Goal: Information Seeking & Learning: Learn about a topic

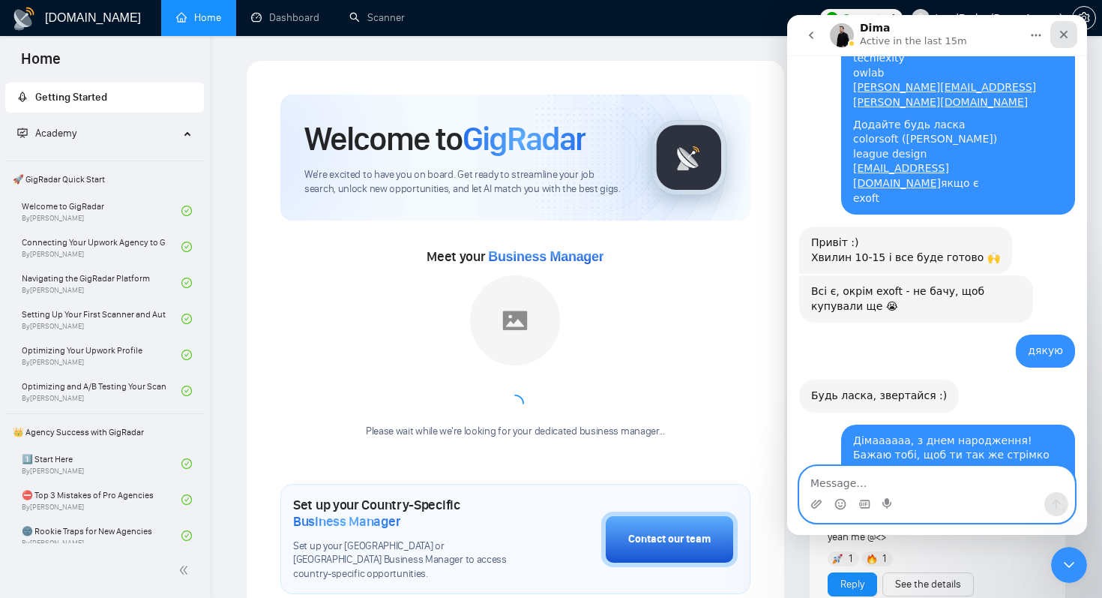
scroll to position [15086, 0]
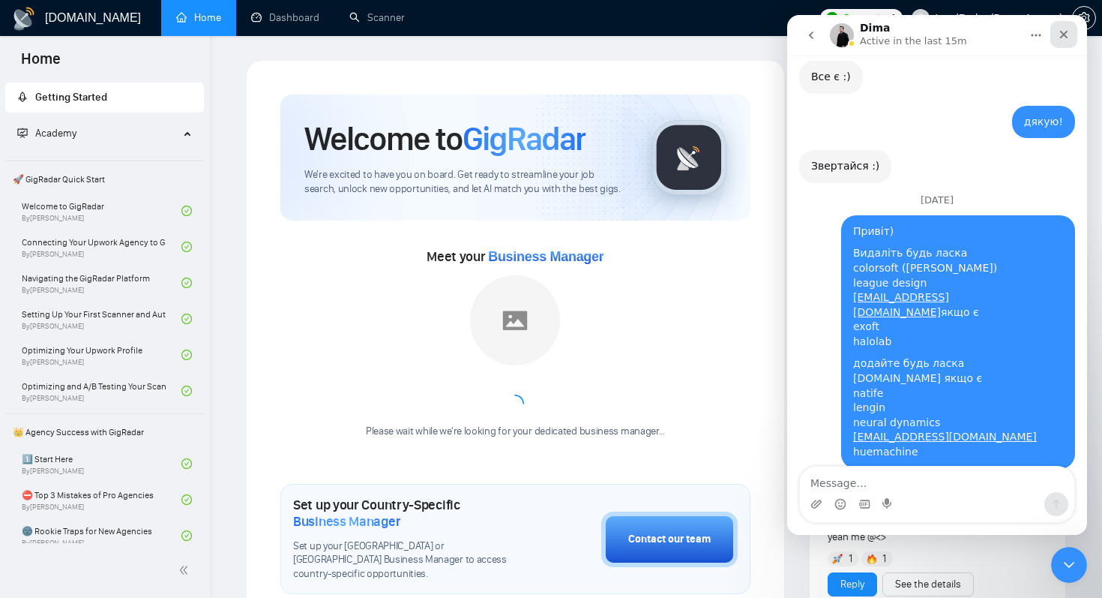
click at [1069, 42] on div "Close" at bounding box center [1064, 34] width 27 height 27
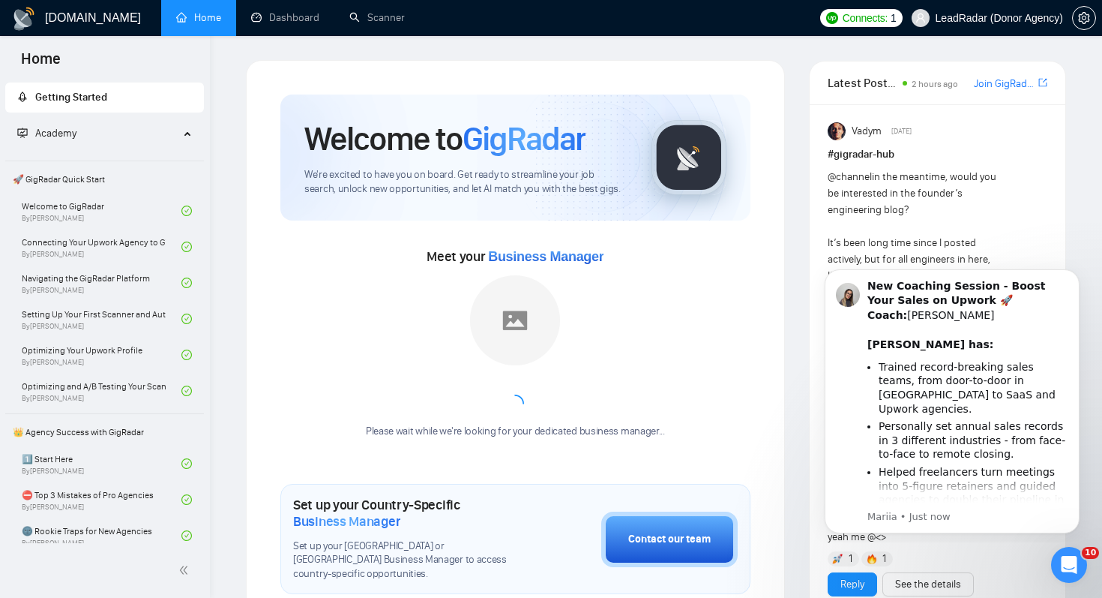
scroll to position [0, 0]
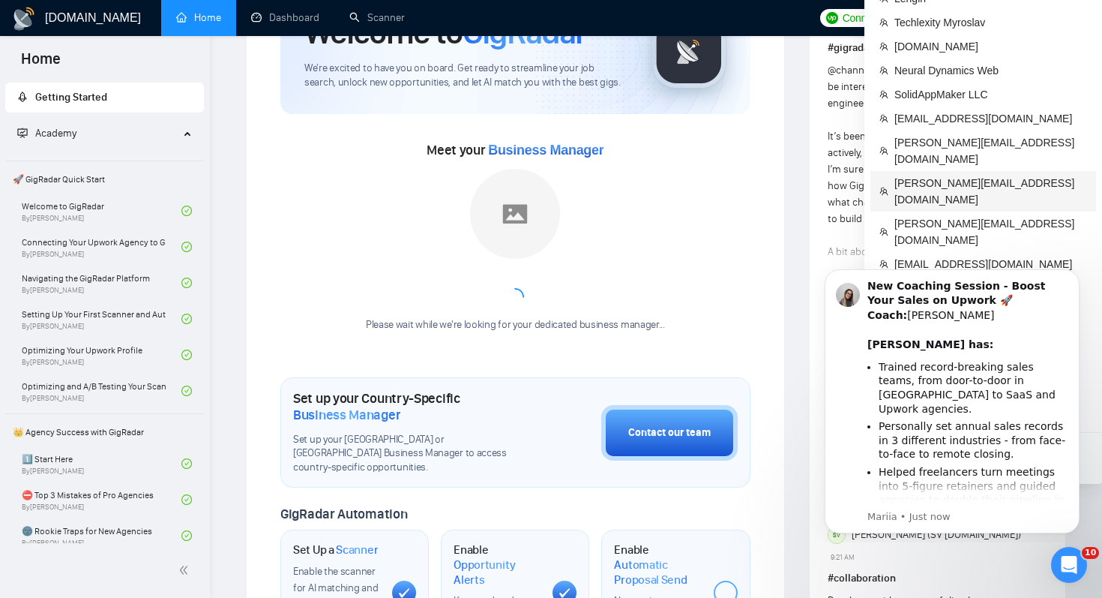
click at [959, 175] on span "[PERSON_NAME][EMAIL_ADDRESS][DOMAIN_NAME]" at bounding box center [991, 191] width 193 height 33
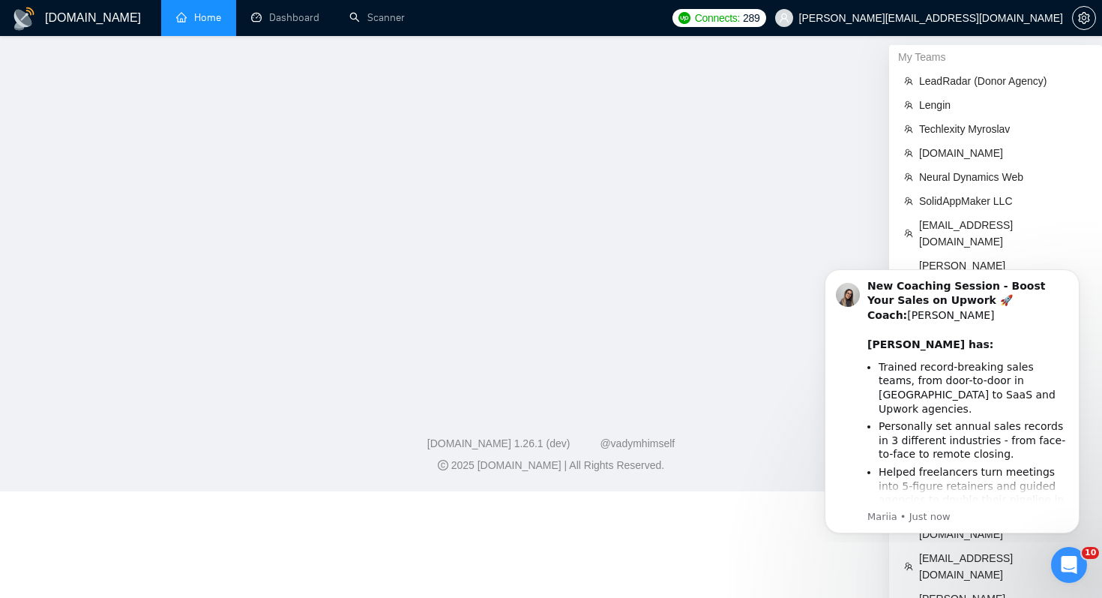
scroll to position [19, 0]
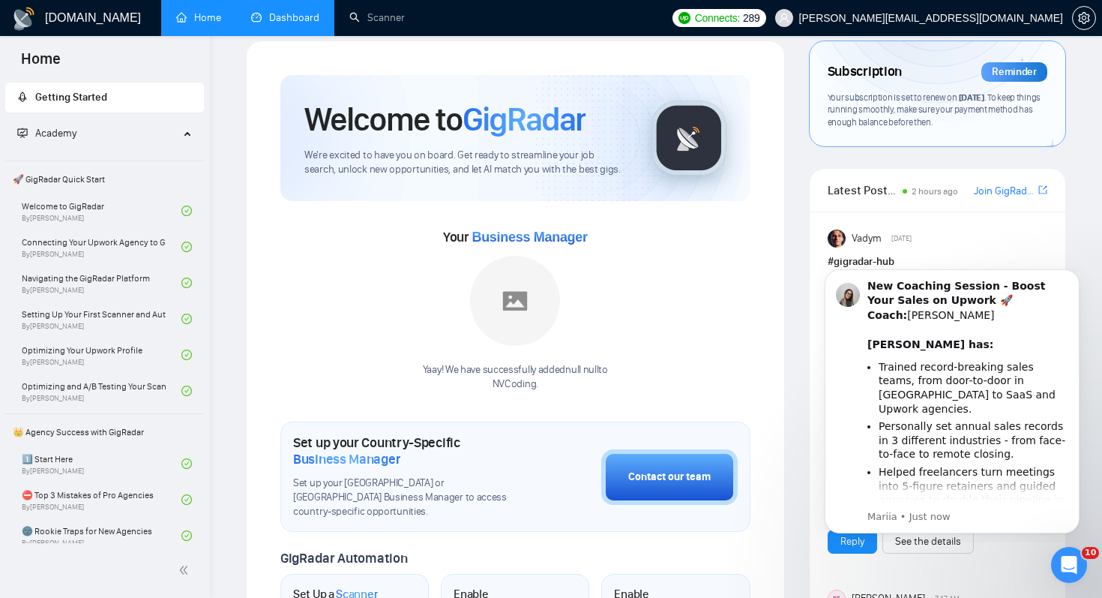
click at [268, 24] on link "Dashboard" at bounding box center [285, 17] width 68 height 13
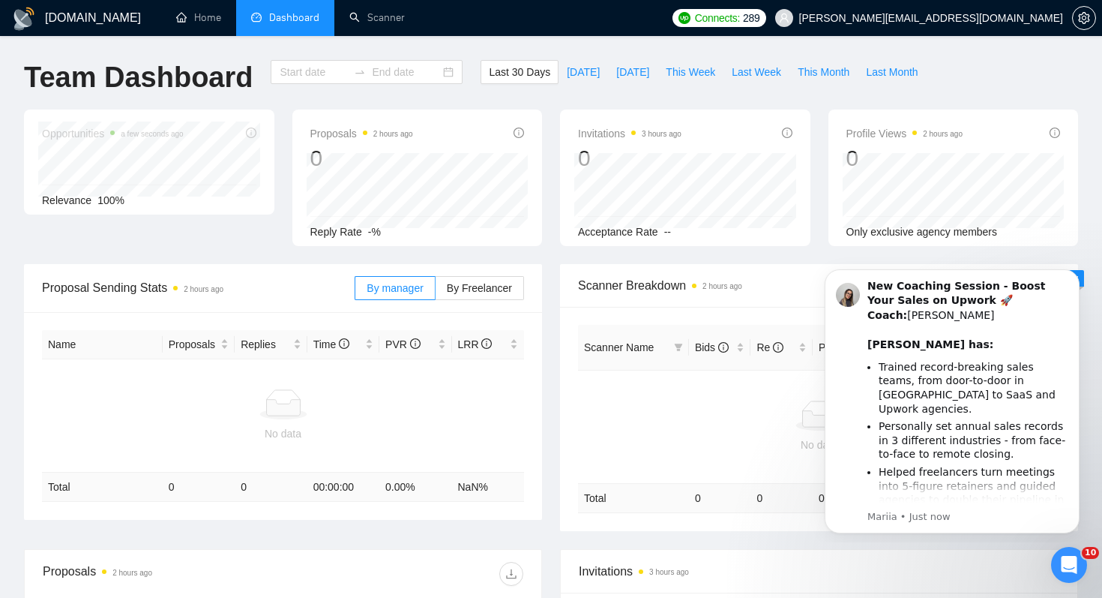
type input "[DATE]"
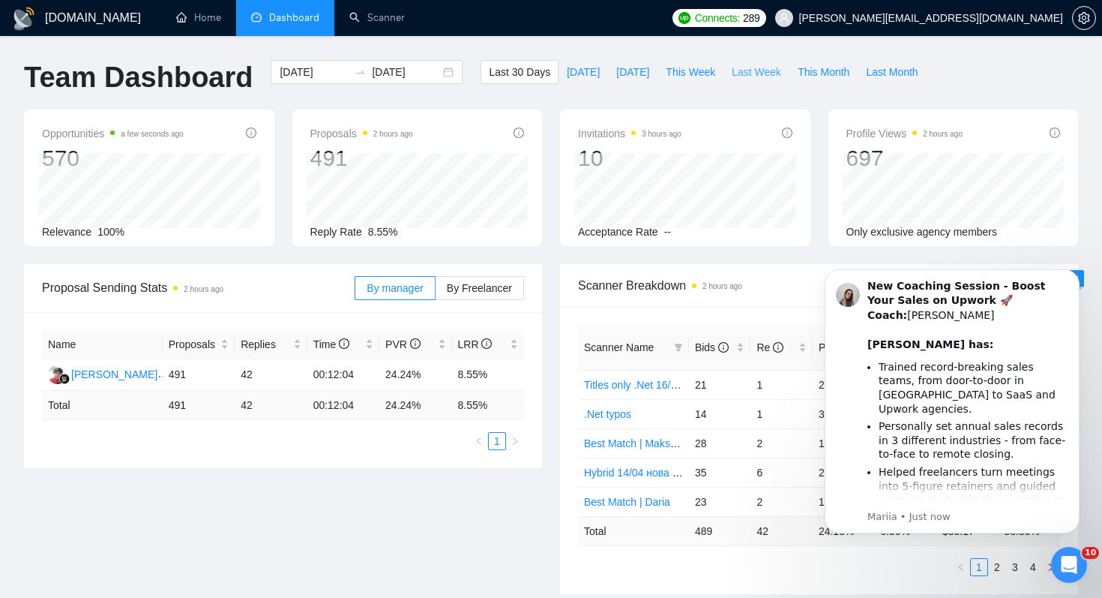
click at [766, 80] on button "Last Week" at bounding box center [757, 72] width 66 height 24
type input "[DATE]"
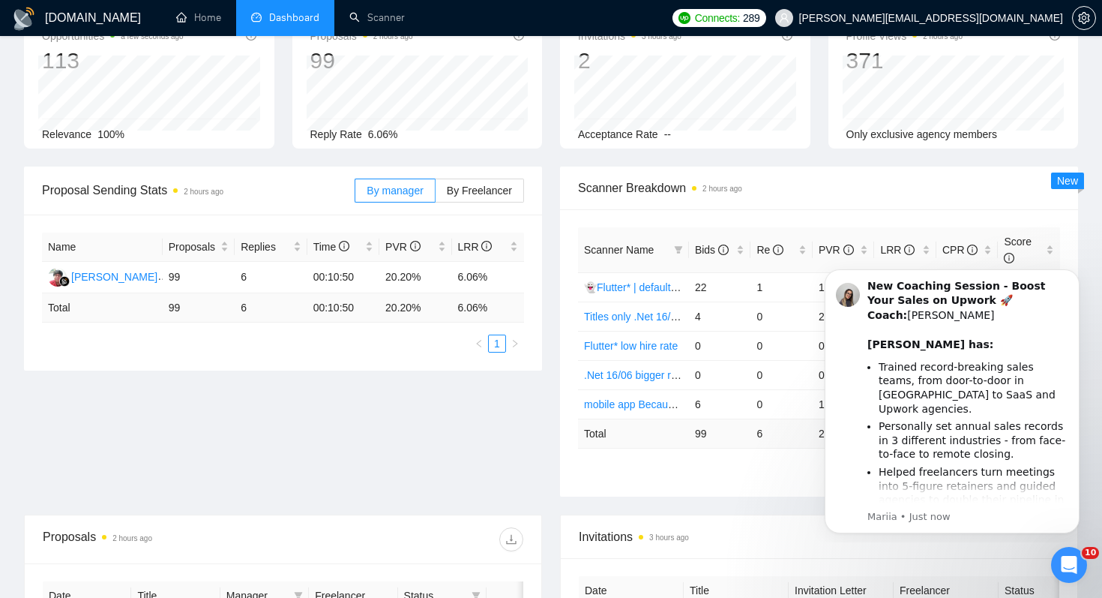
scroll to position [143, 0]
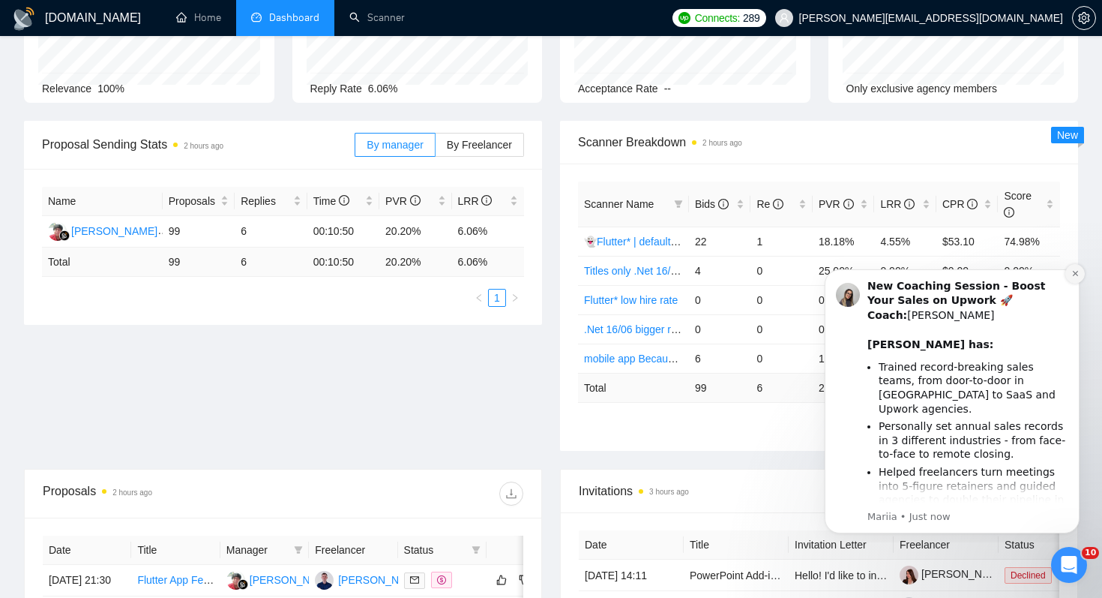
click at [1081, 268] on button "Dismiss notification" at bounding box center [1075, 273] width 19 height 19
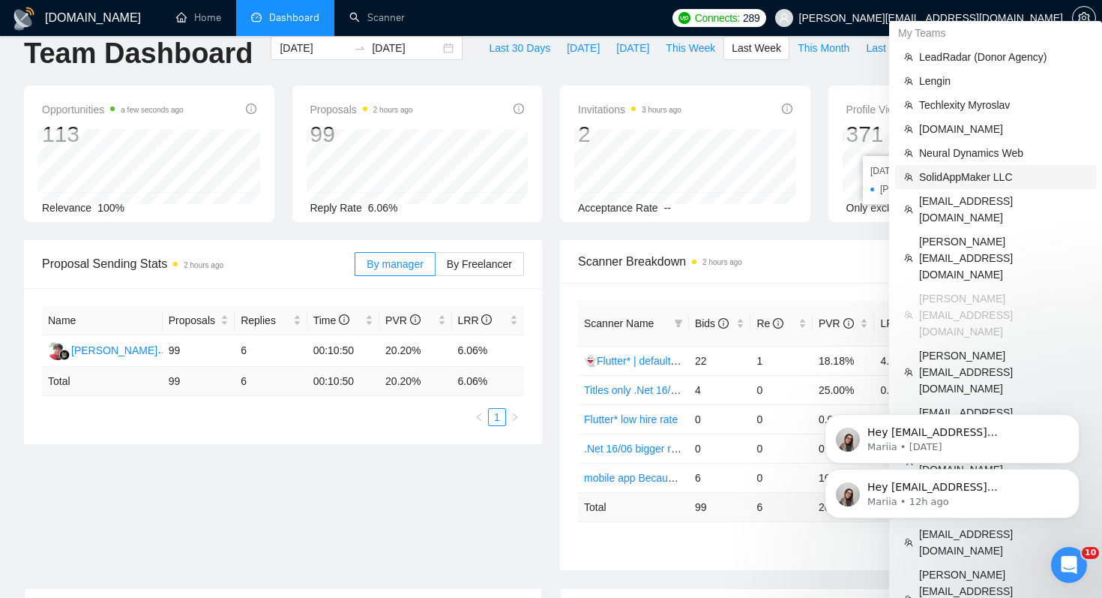
scroll to position [34, 0]
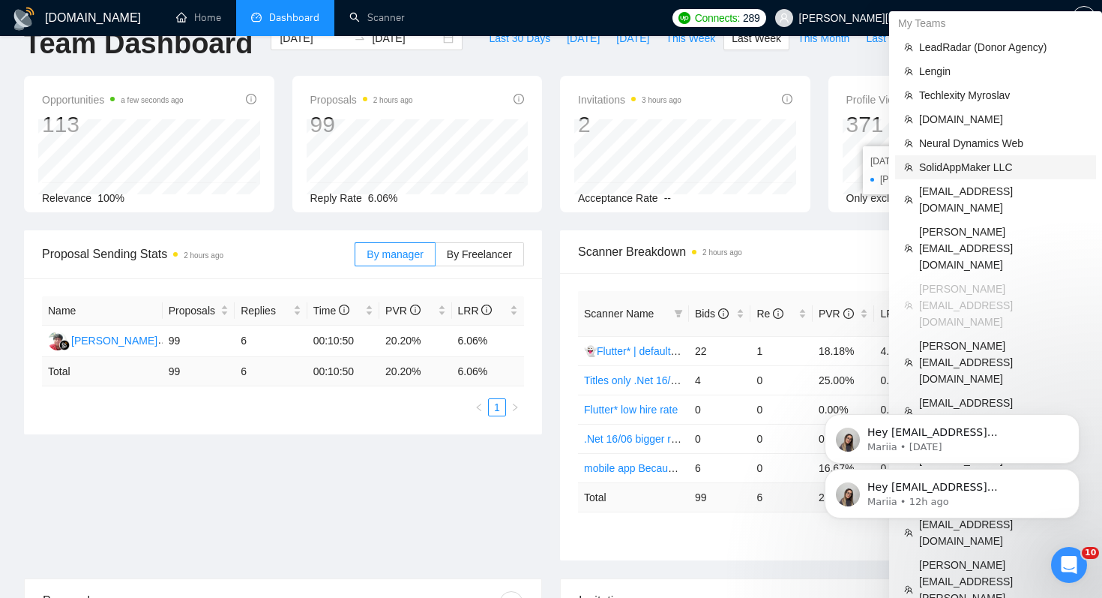
click at [968, 162] on span "SolidAppMaker LLC" at bounding box center [1003, 167] width 168 height 16
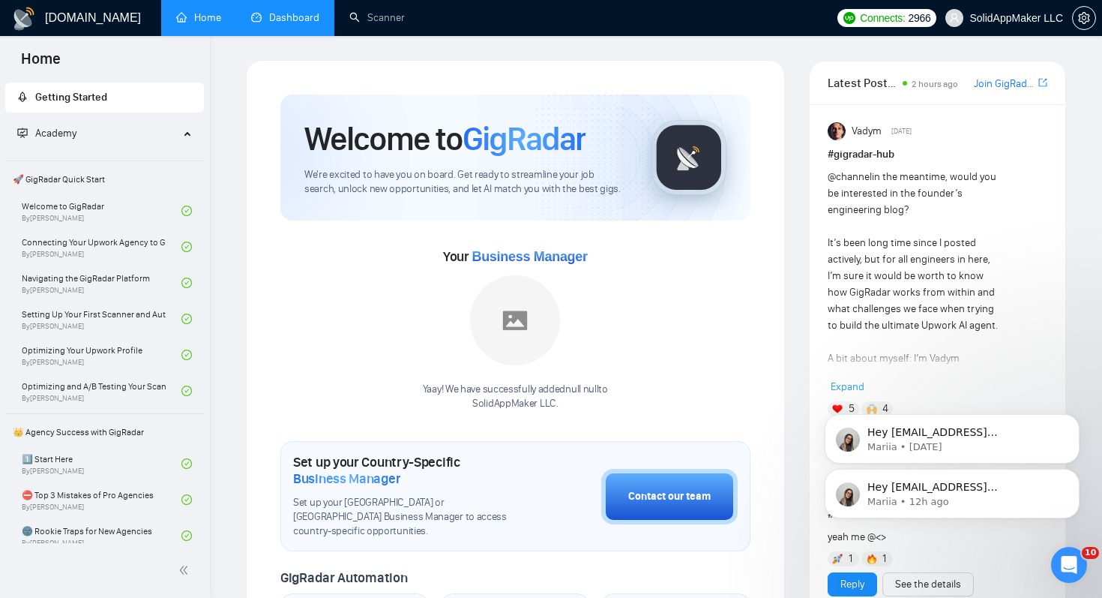
click at [290, 20] on link "Dashboard" at bounding box center [285, 17] width 68 height 13
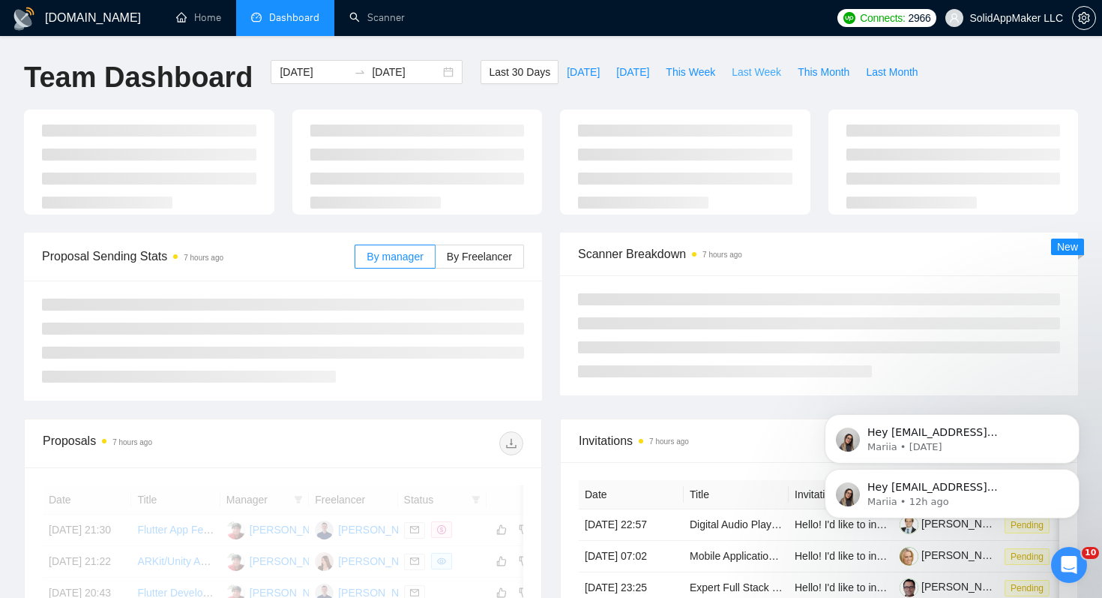
click at [764, 73] on span "Last Week" at bounding box center [756, 72] width 49 height 16
type input "[DATE]"
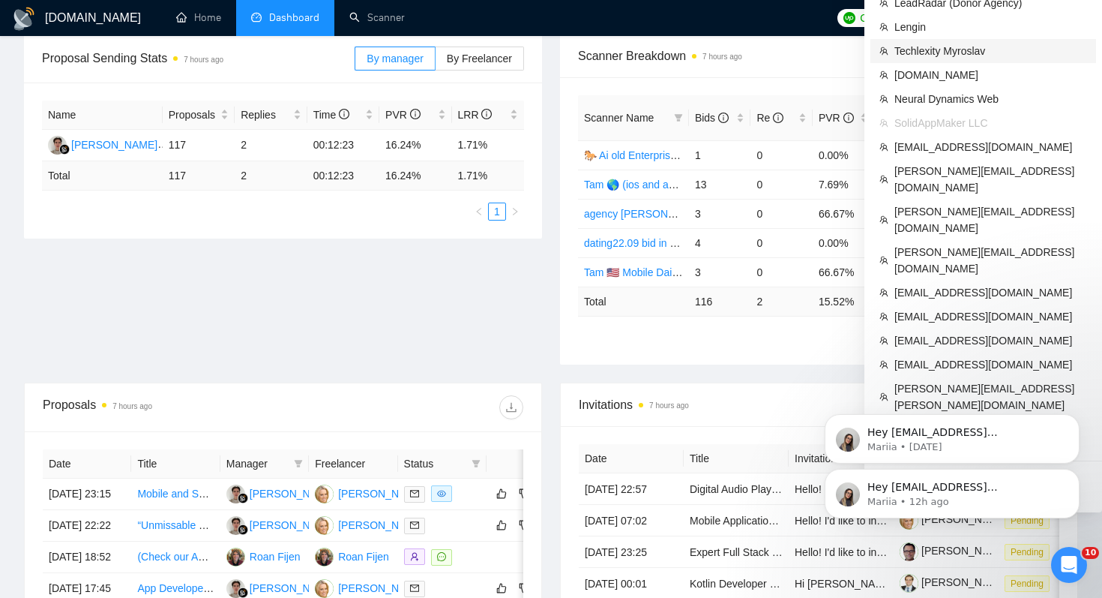
scroll to position [266, 0]
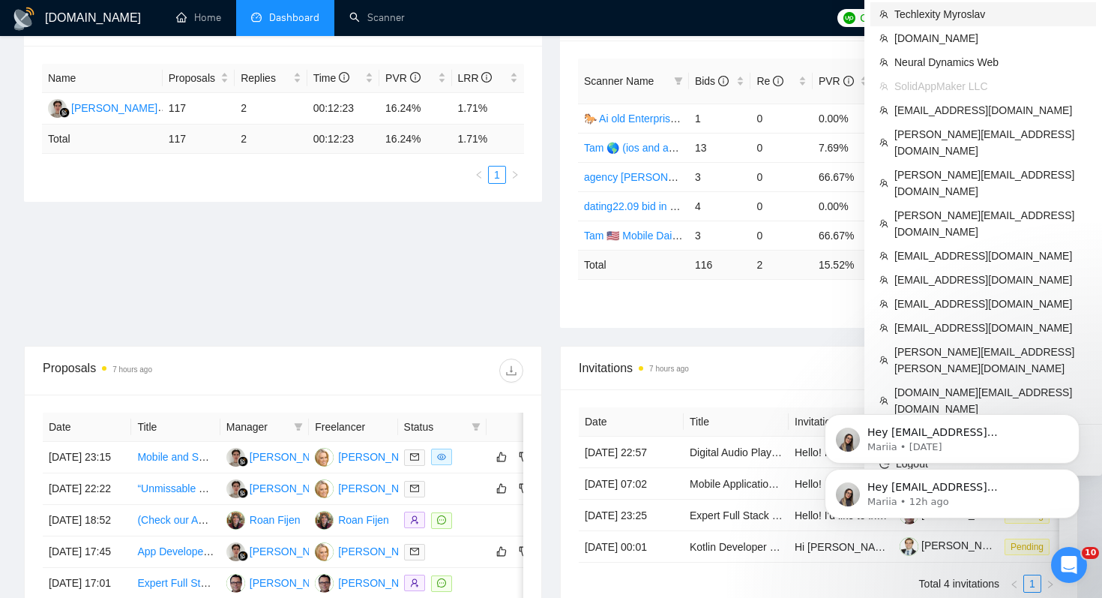
click at [960, 13] on span "Techlexity Myroslav" at bounding box center [991, 14] width 193 height 16
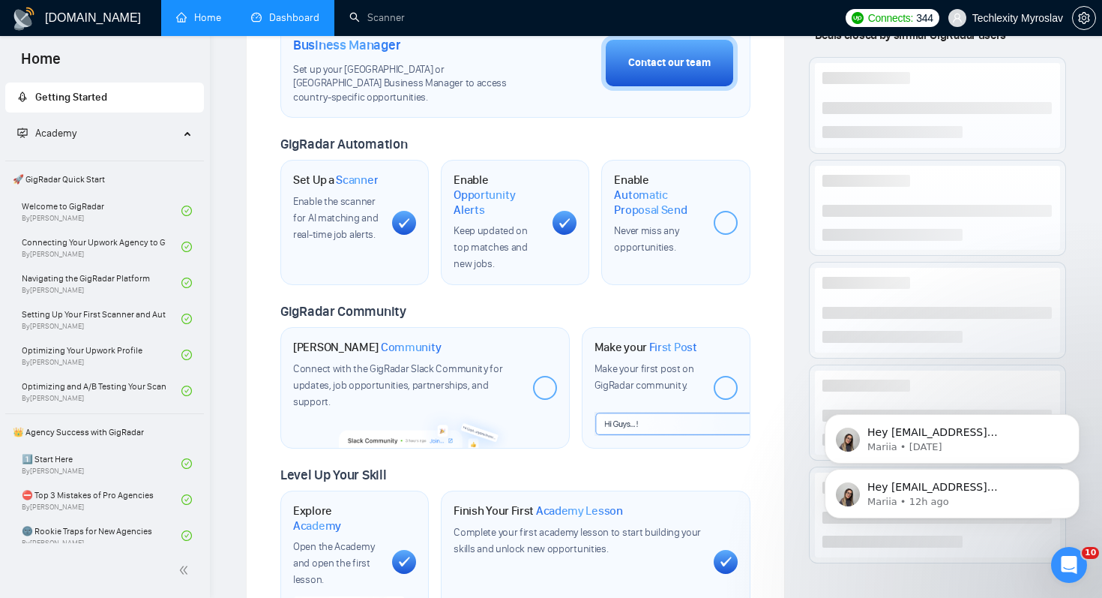
scroll to position [264, 0]
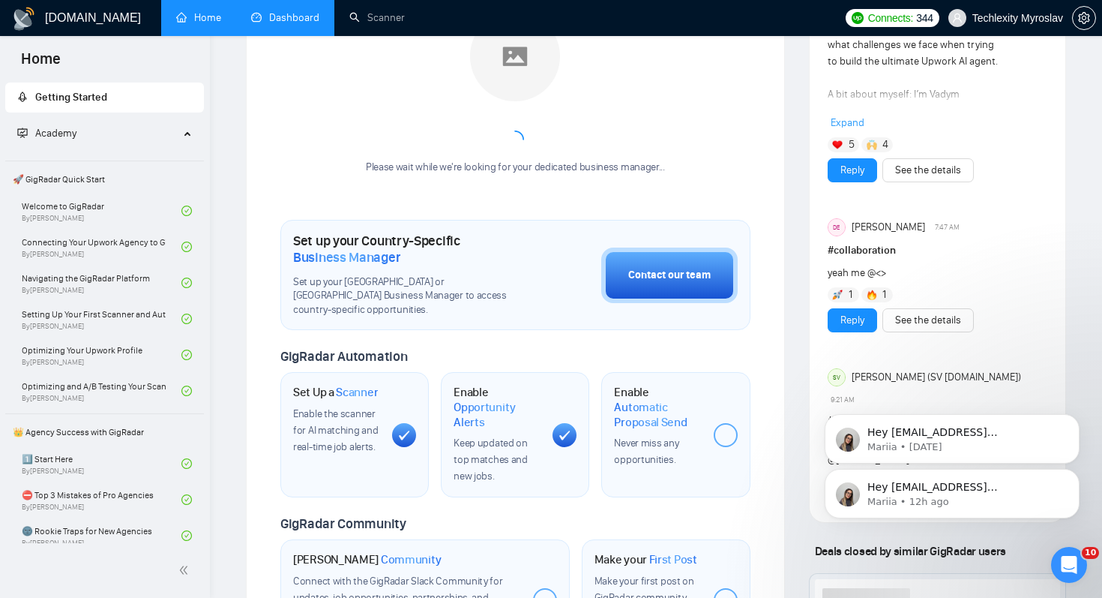
click at [300, 24] on link "Dashboard" at bounding box center [285, 17] width 68 height 13
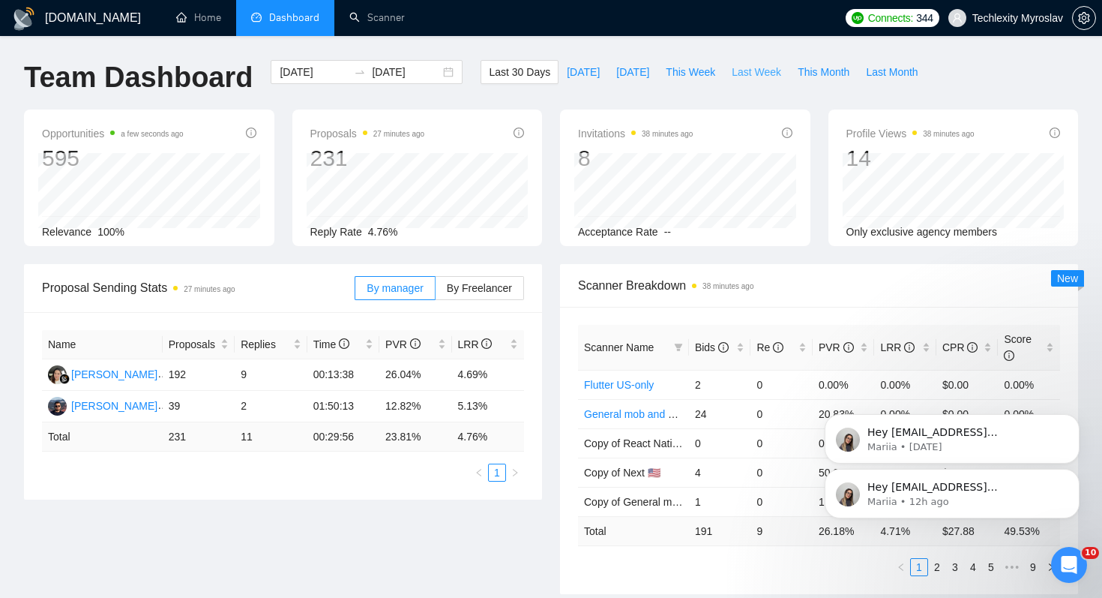
click at [768, 72] on span "Last Week" at bounding box center [756, 72] width 49 height 16
type input "[DATE]"
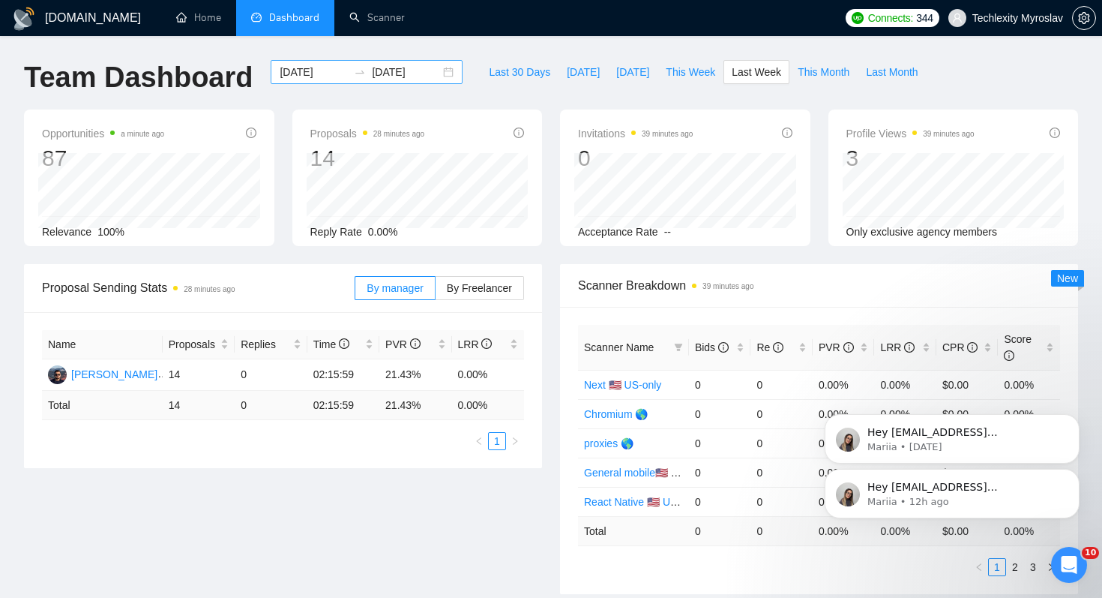
click at [313, 70] on input "[DATE]" at bounding box center [314, 72] width 68 height 16
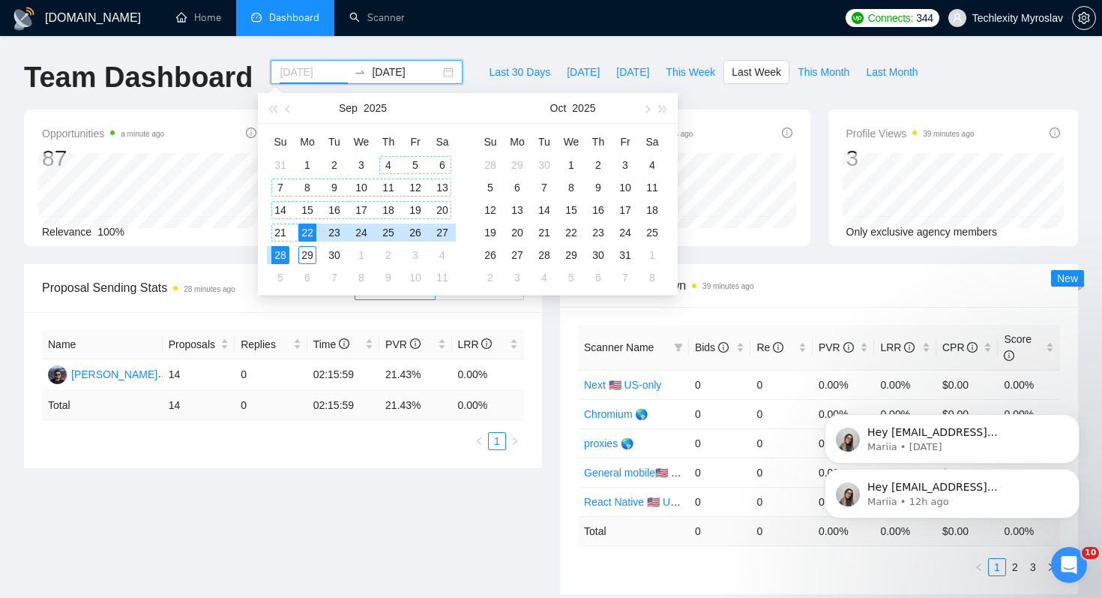
type input "[DATE]"
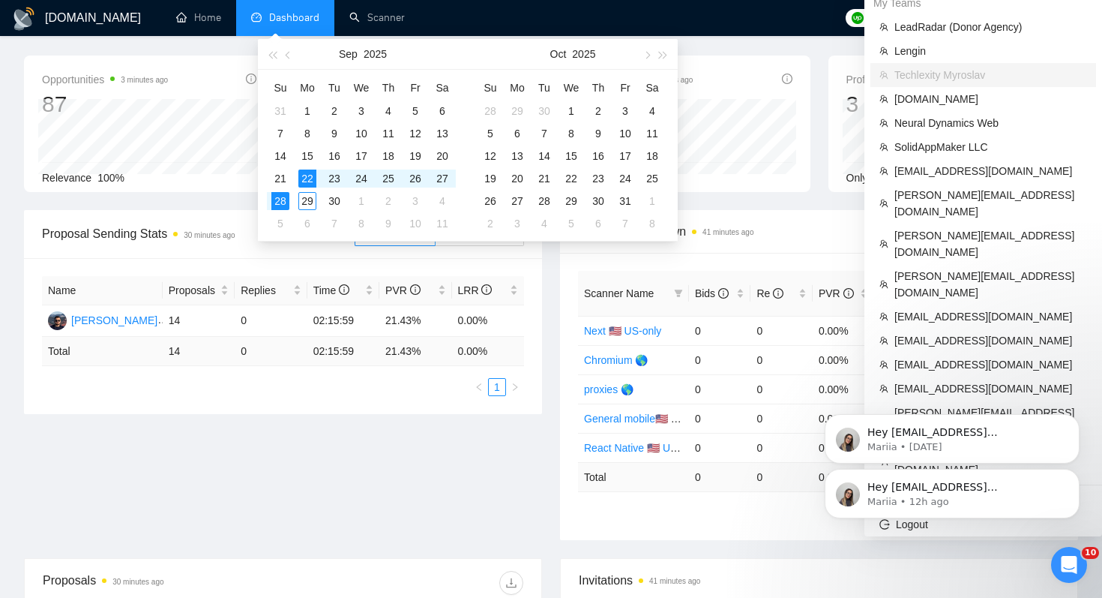
scroll to position [58, 0]
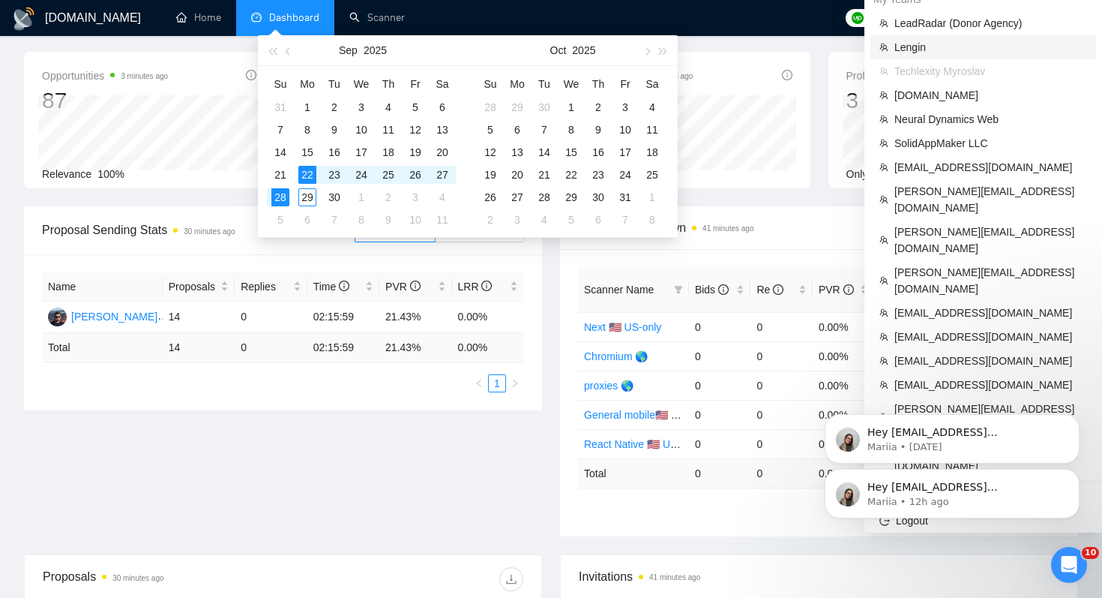
click at [1015, 47] on span "Lengin" at bounding box center [991, 47] width 193 height 16
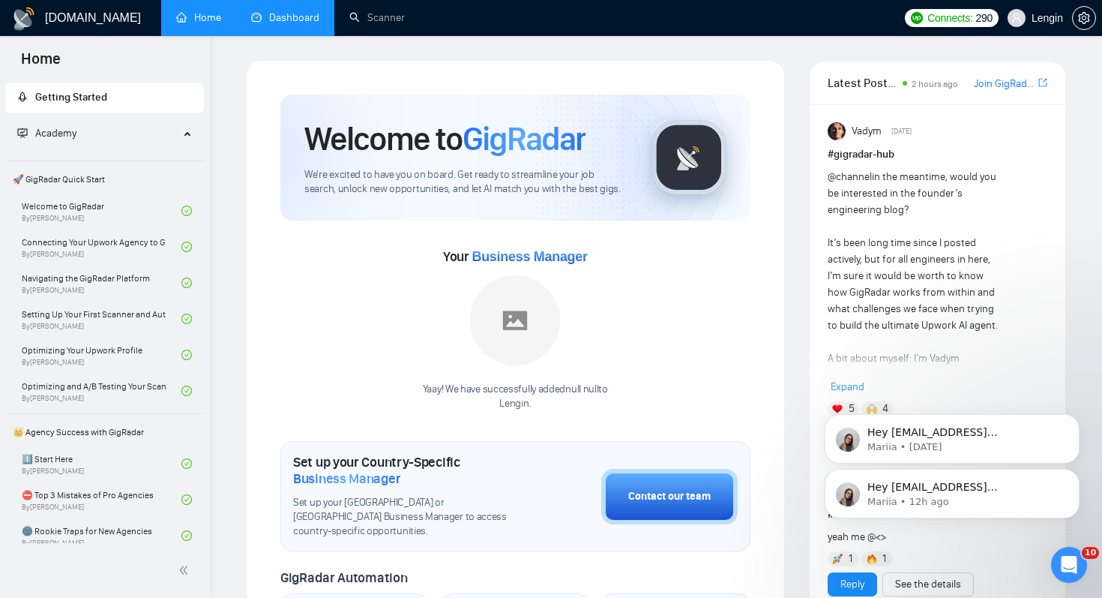
click at [295, 24] on link "Dashboard" at bounding box center [285, 17] width 68 height 13
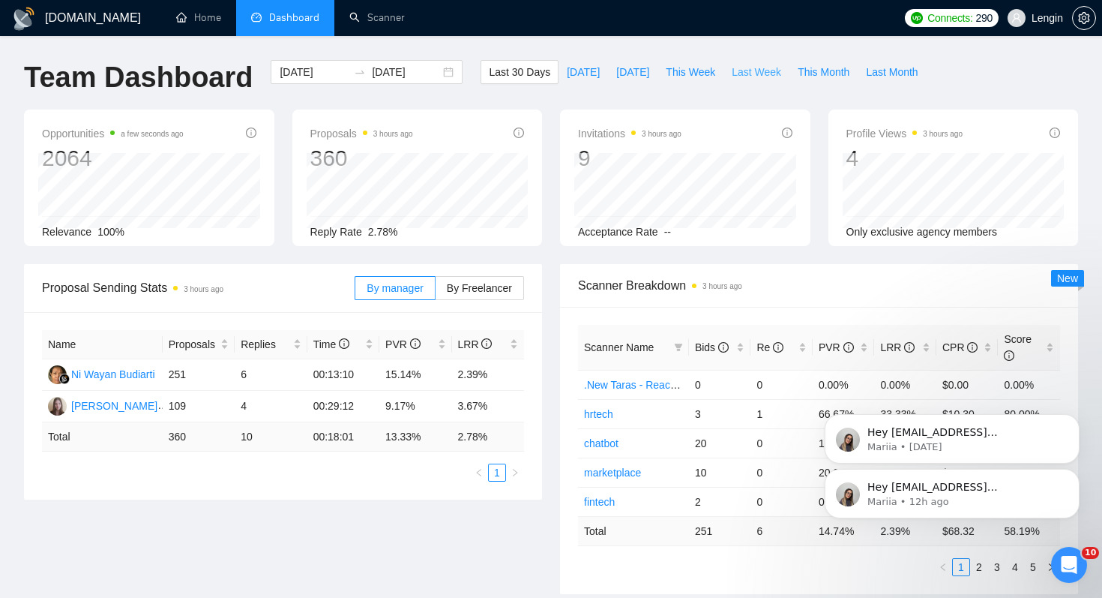
click at [776, 75] on span "Last Week" at bounding box center [756, 72] width 49 height 16
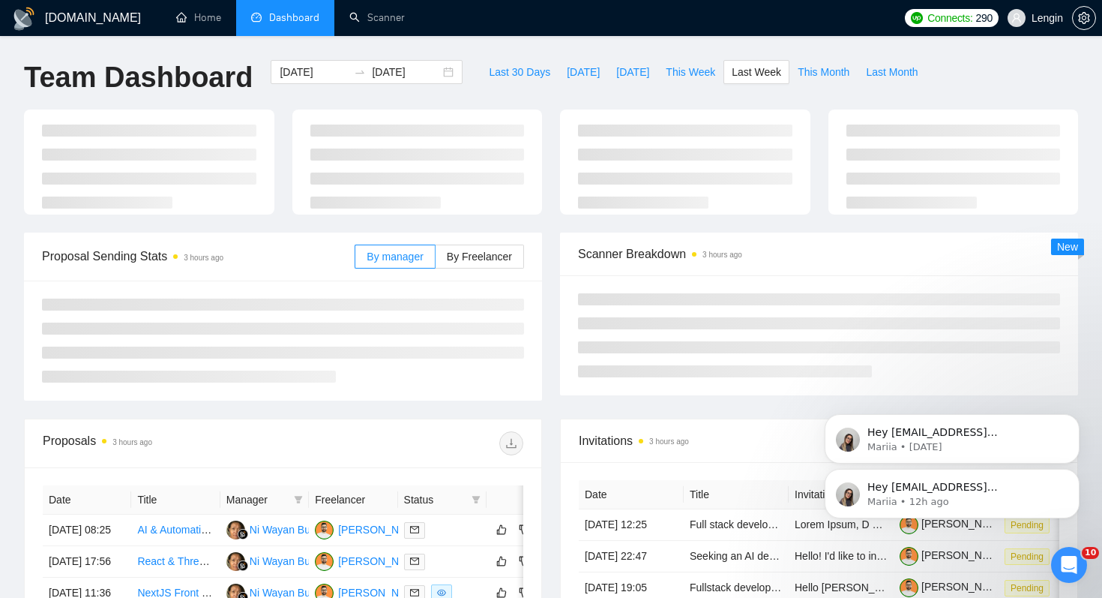
type input "[DATE]"
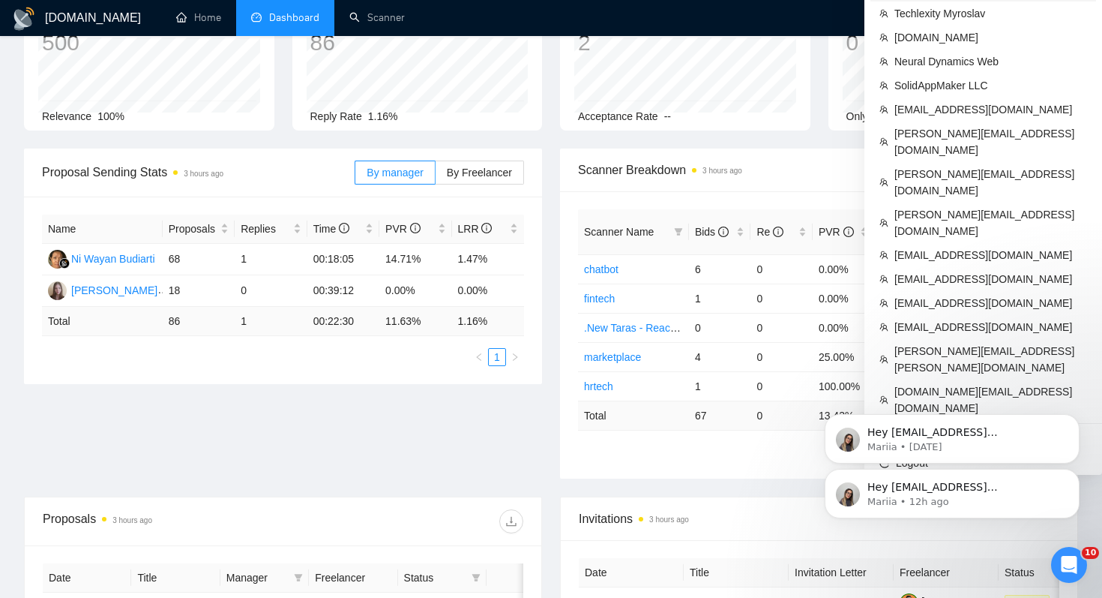
scroll to position [128, 0]
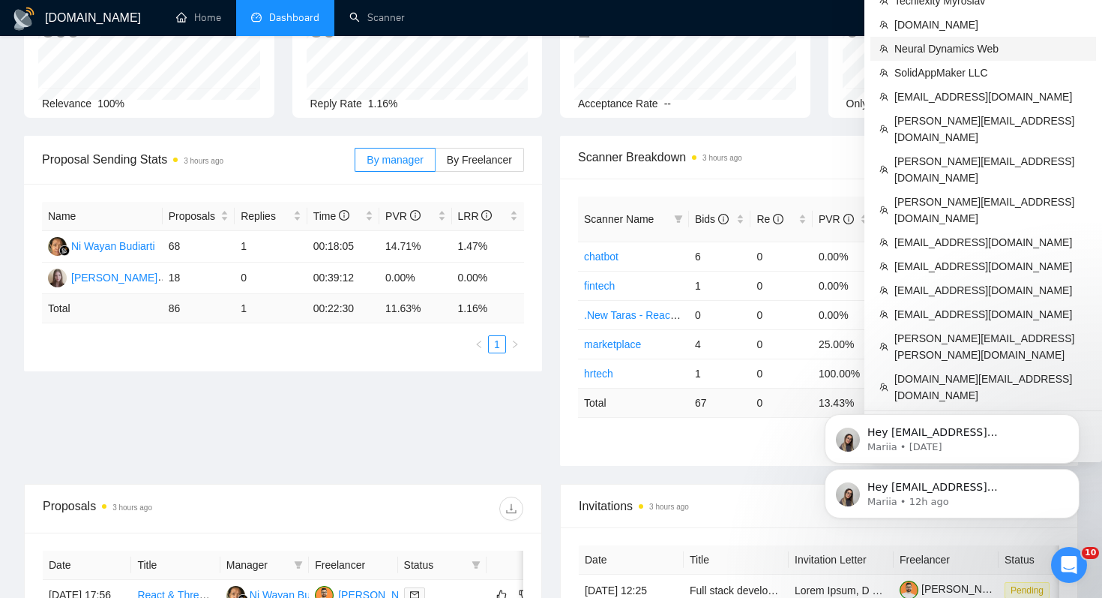
click at [1000, 46] on span "Neural Dynamics Web" at bounding box center [991, 48] width 193 height 16
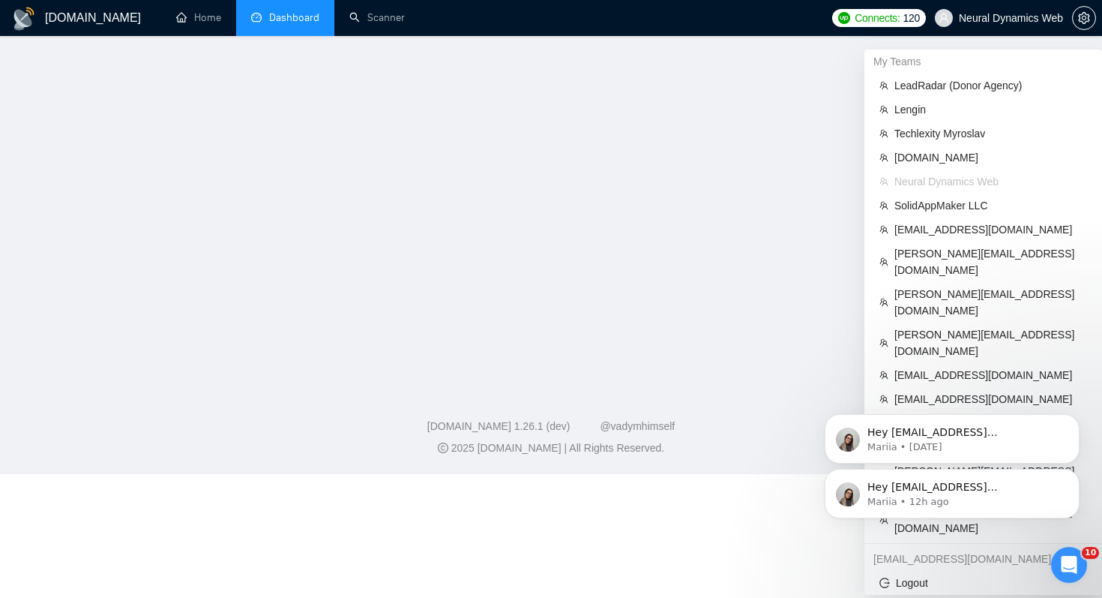
scroll to position [338, 0]
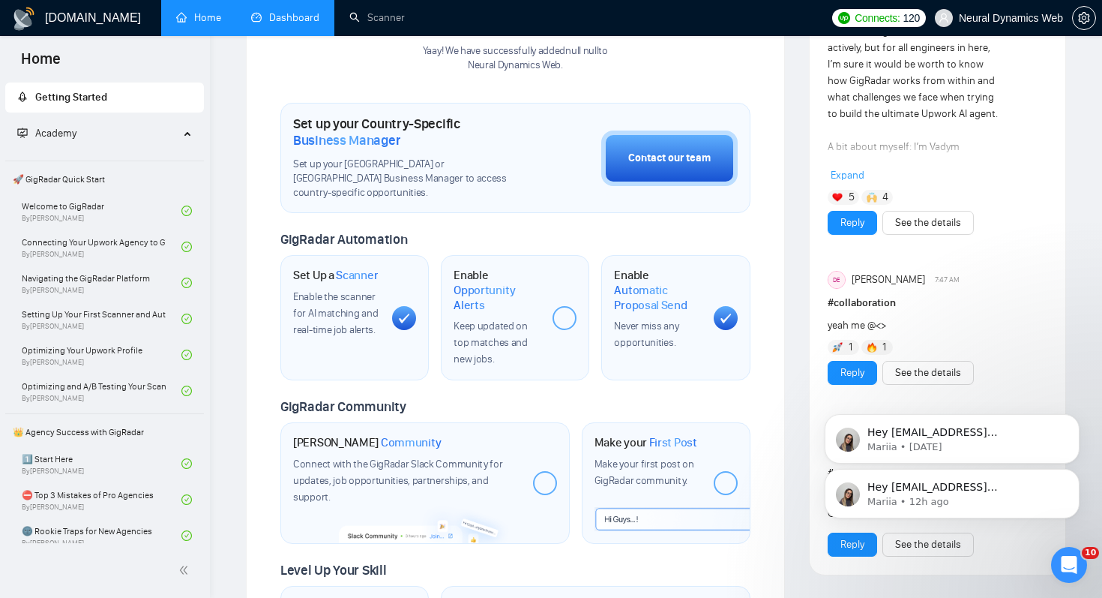
click at [270, 24] on link "Dashboard" at bounding box center [285, 17] width 68 height 13
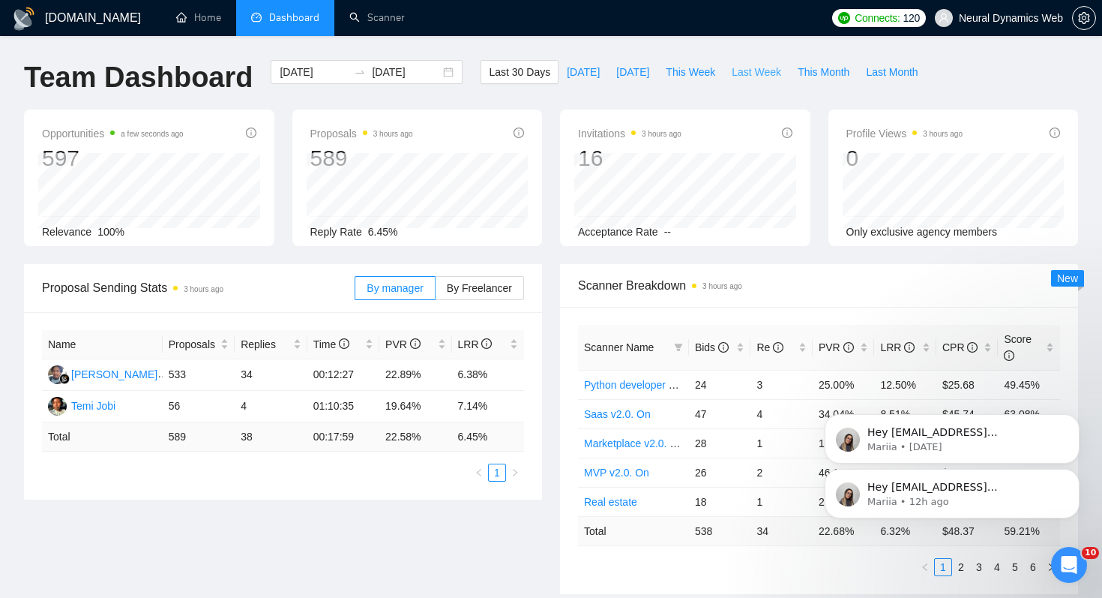
click at [762, 79] on span "Last Week" at bounding box center [756, 72] width 49 height 16
type input "[DATE]"
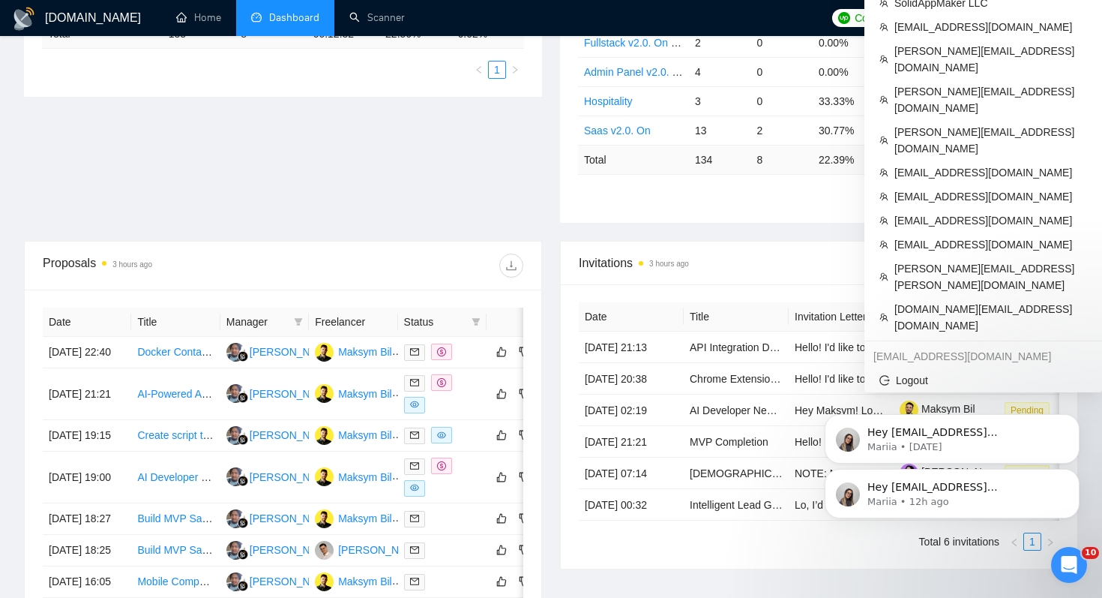
scroll to position [376, 0]
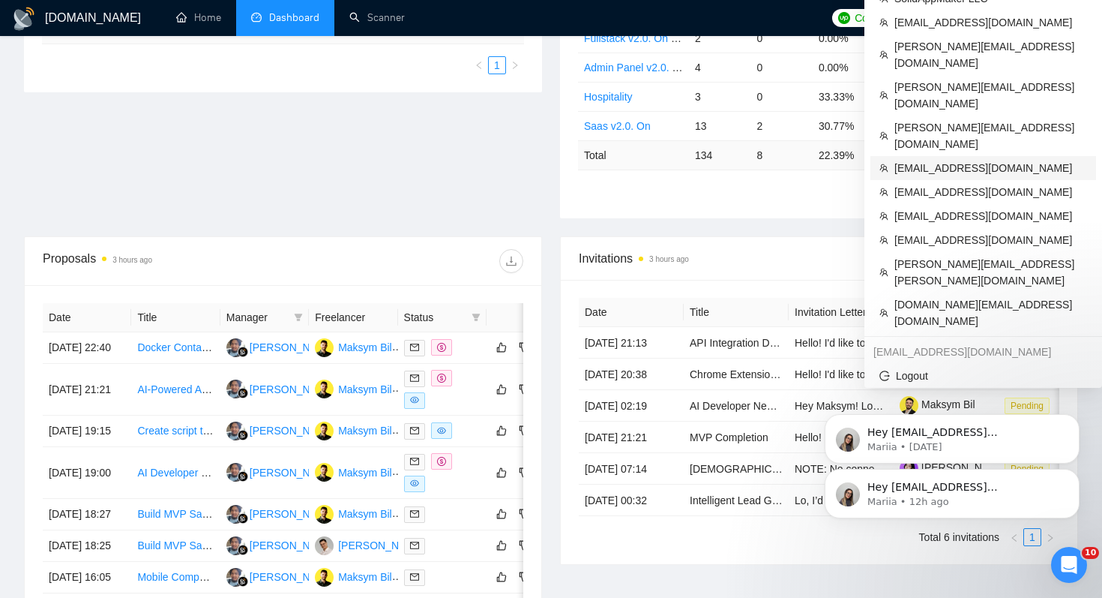
click at [981, 160] on span "[EMAIL_ADDRESS][DOMAIN_NAME]" at bounding box center [991, 168] width 193 height 16
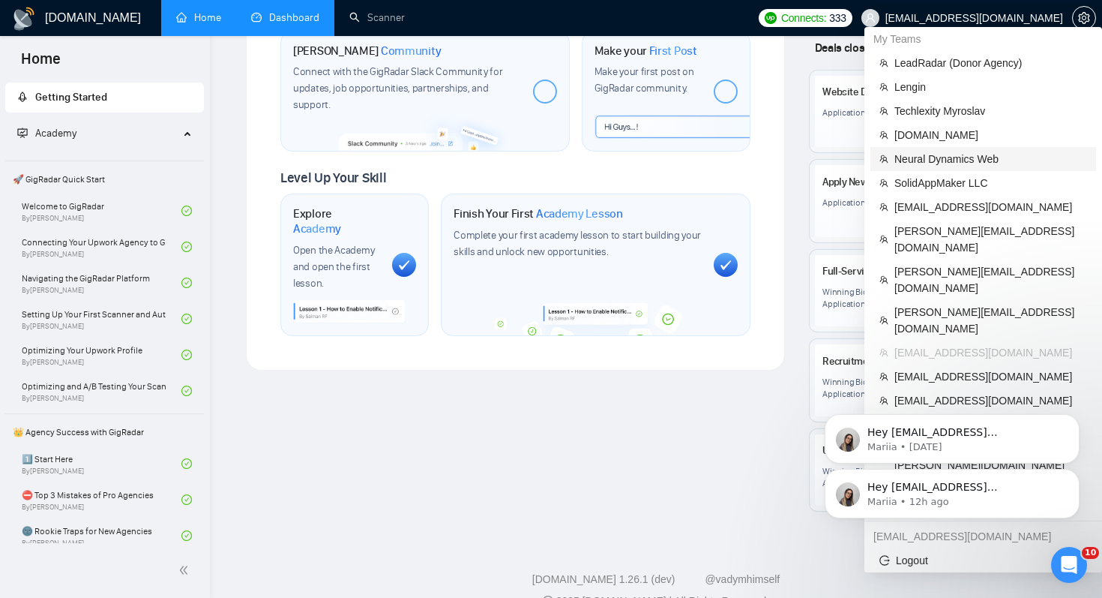
scroll to position [775, 0]
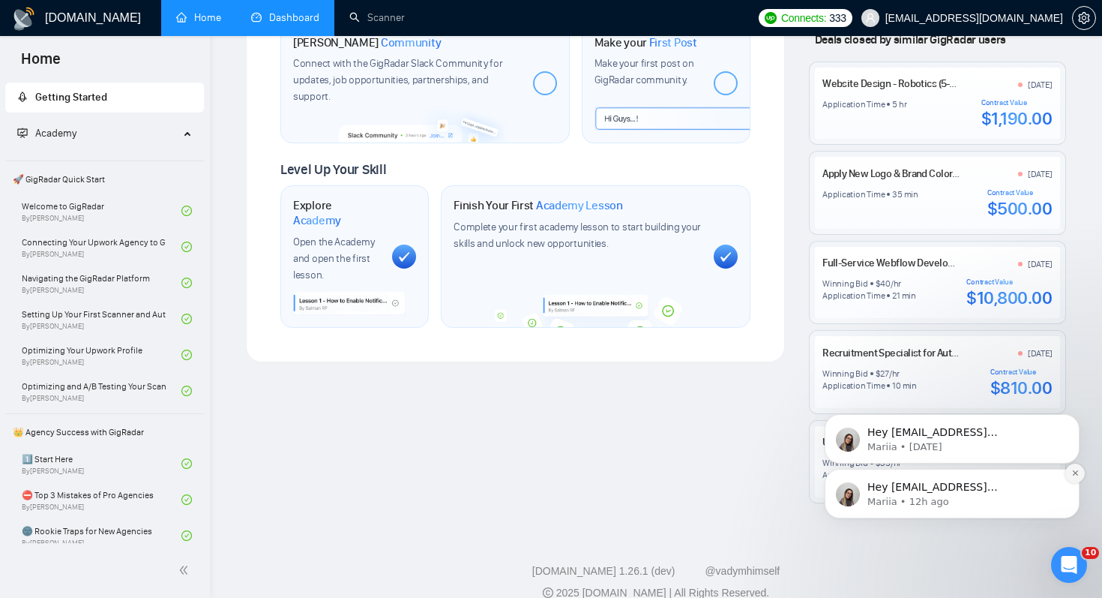
click at [1077, 473] on icon "Dismiss notification" at bounding box center [1076, 473] width 8 height 8
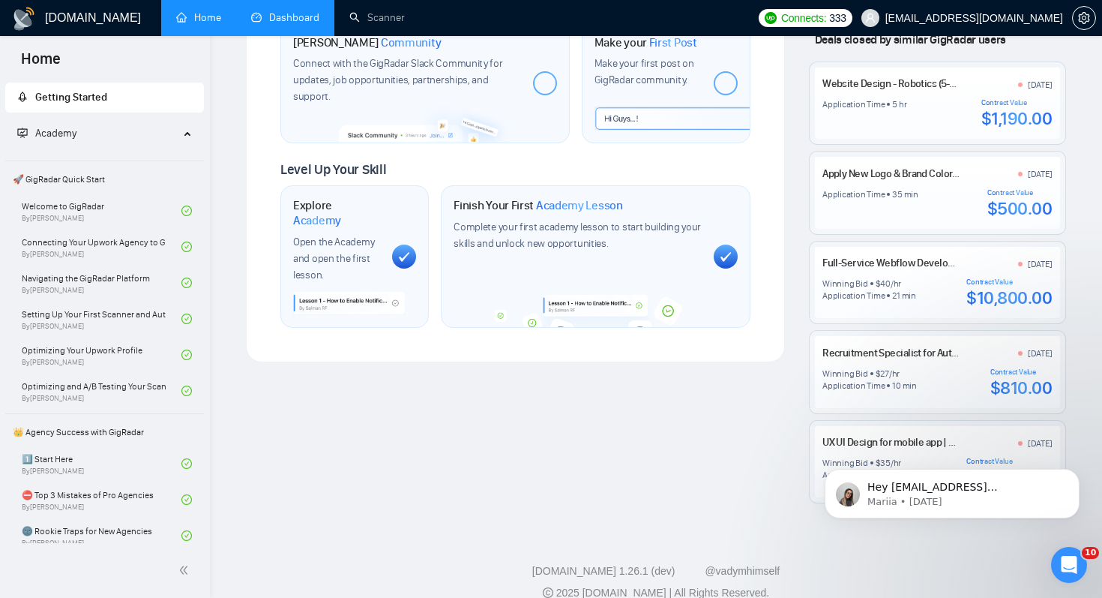
click at [1077, 473] on icon "Dismiss notification" at bounding box center [1075, 473] width 7 height 7
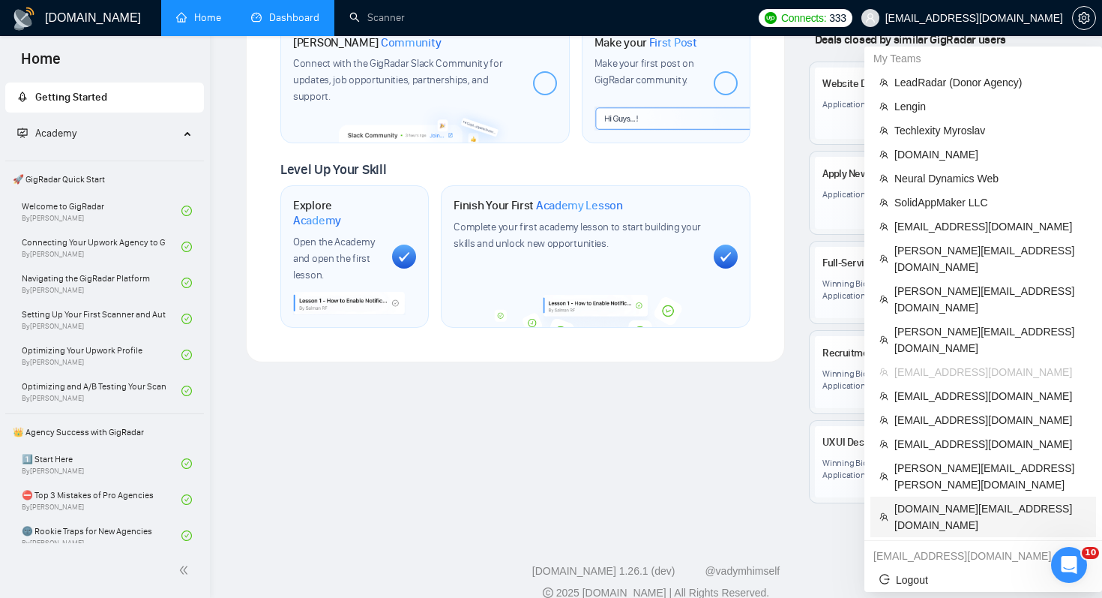
click at [994, 500] on span "[DOMAIN_NAME][EMAIL_ADDRESS][DOMAIN_NAME]" at bounding box center [991, 516] width 193 height 33
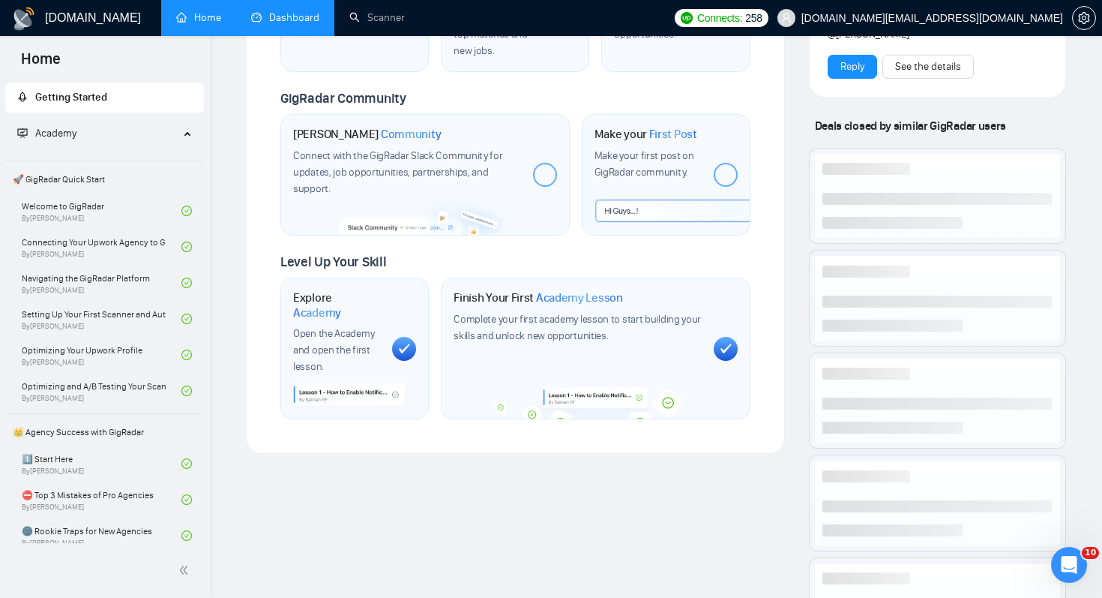
click at [274, 19] on link "Dashboard" at bounding box center [285, 17] width 68 height 13
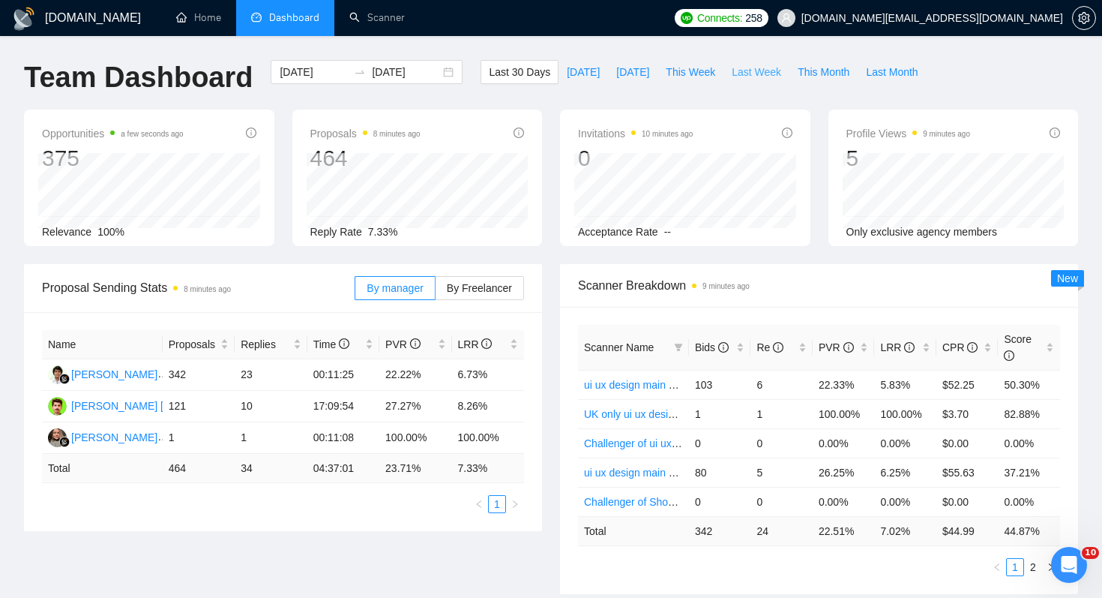
click at [751, 76] on span "Last Week" at bounding box center [756, 72] width 49 height 16
type input "[DATE]"
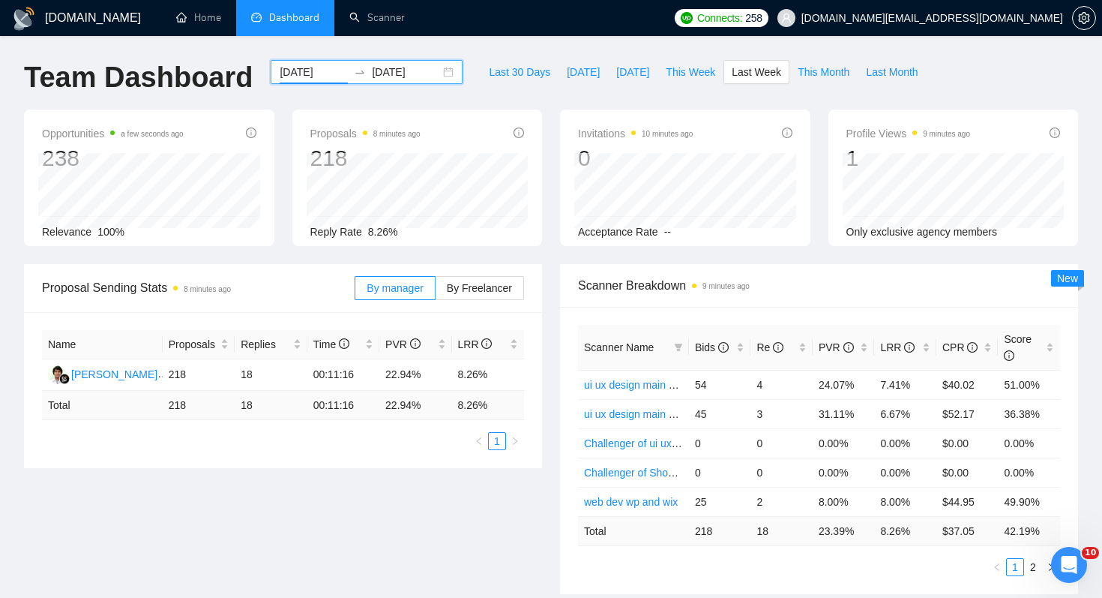
click at [309, 74] on input "[DATE]" at bounding box center [314, 72] width 68 height 16
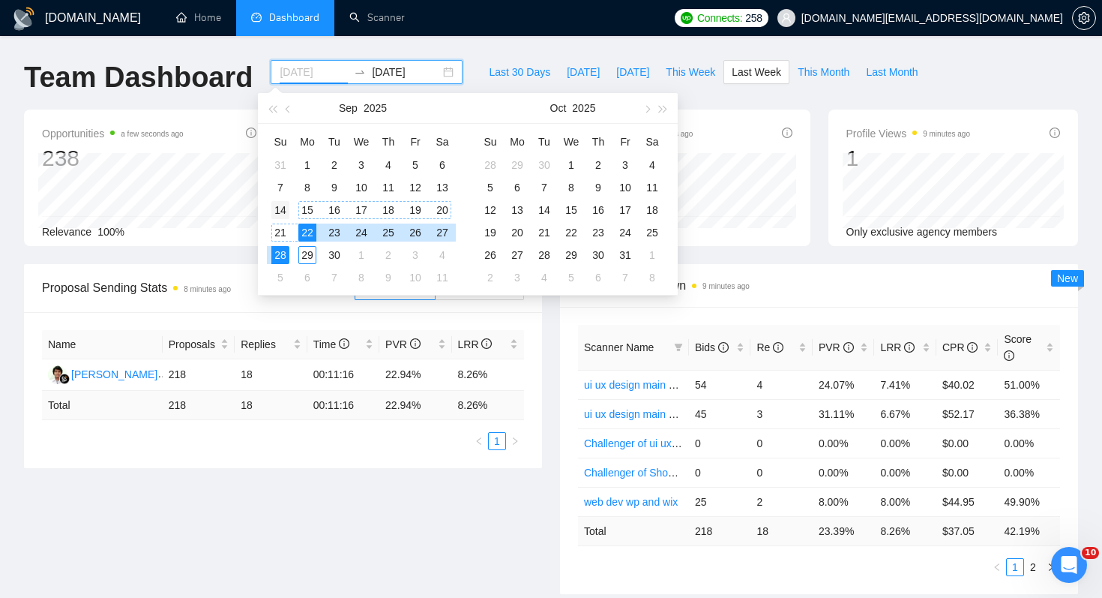
type input "[DATE]"
click at [282, 215] on div "14" at bounding box center [280, 210] width 18 height 18
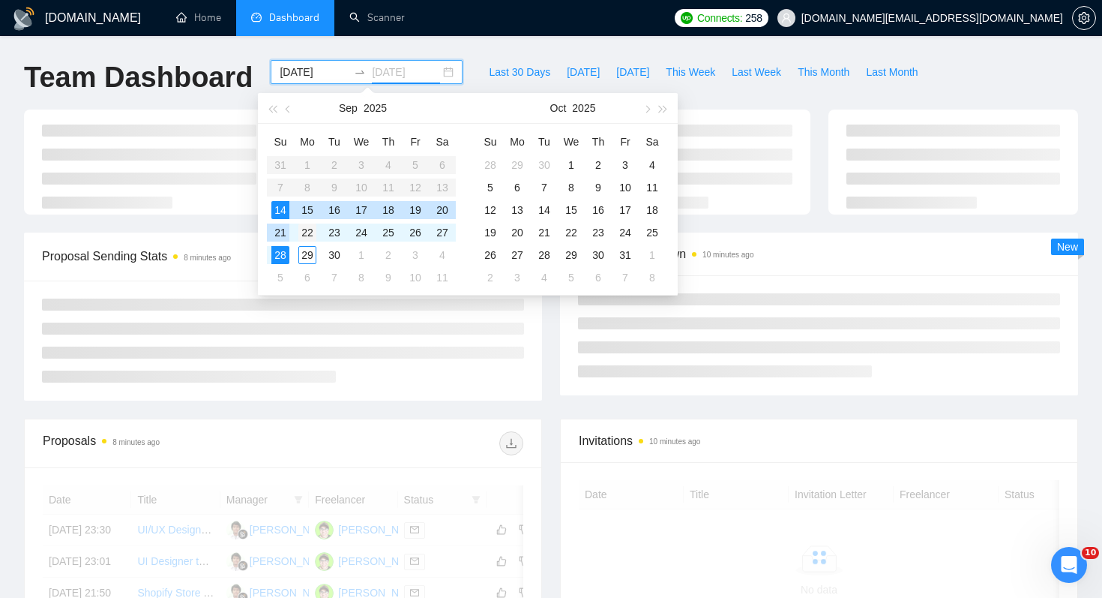
type input "[DATE]"
click at [310, 233] on div "22" at bounding box center [307, 232] width 18 height 18
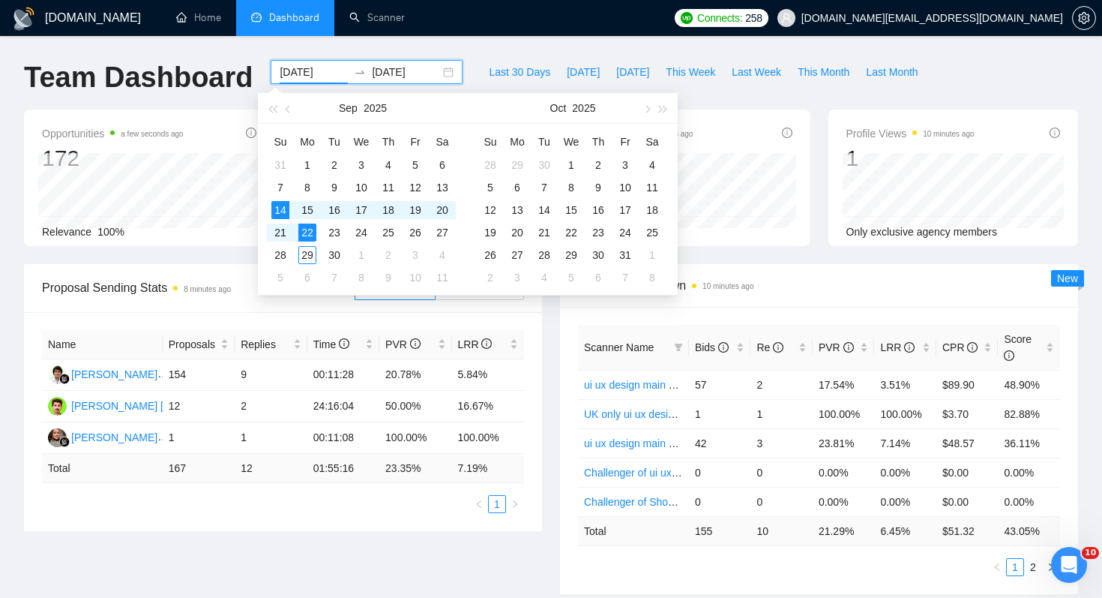
click at [317, 79] on input "[DATE]" at bounding box center [314, 72] width 68 height 16
type input "[DATE]"
click at [388, 191] on div "11" at bounding box center [388, 187] width 18 height 18
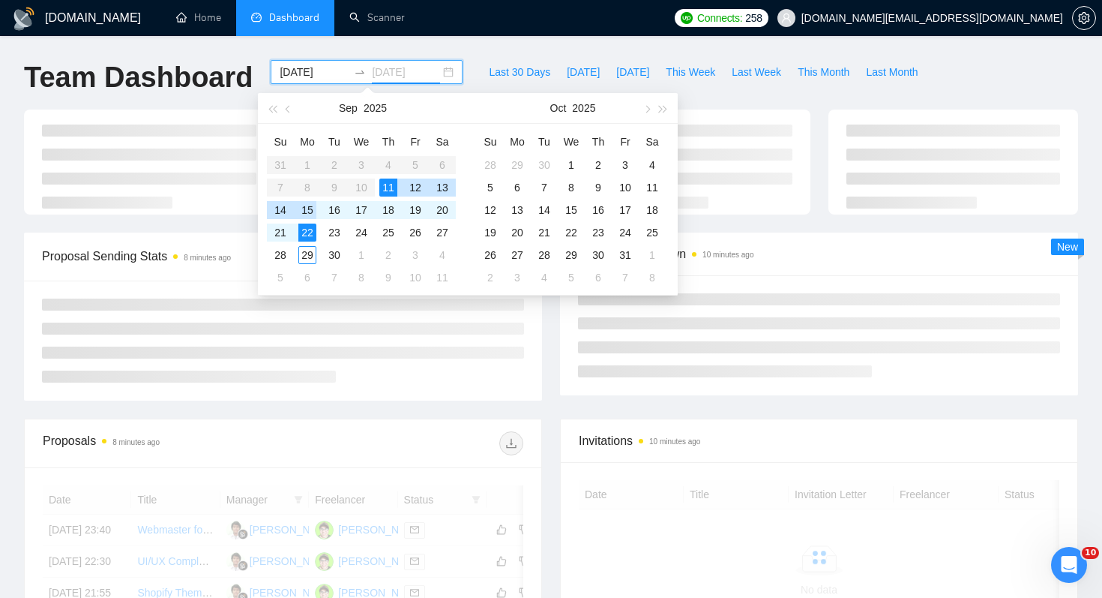
type input "[DATE]"
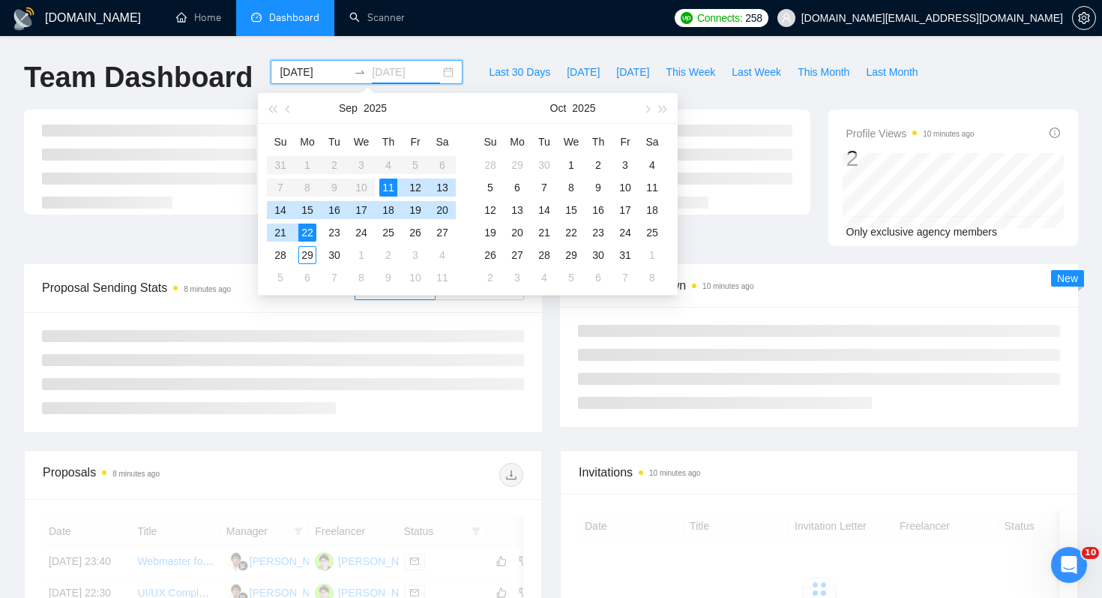
click at [310, 229] on div "22" at bounding box center [307, 232] width 18 height 18
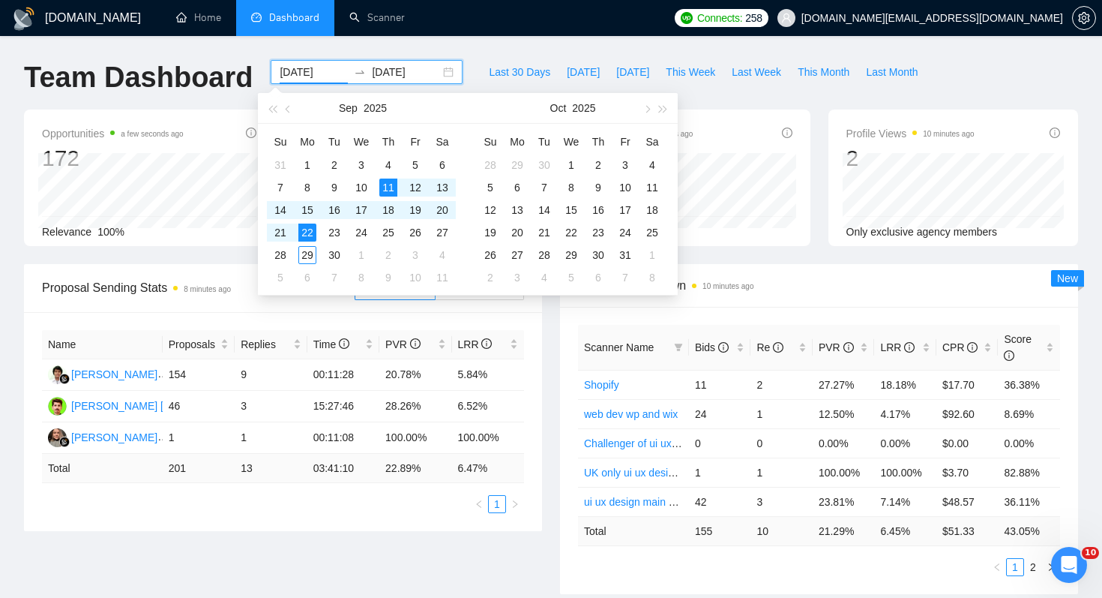
click at [294, 76] on input "[DATE]" at bounding box center [314, 72] width 68 height 16
type input "[DATE]"
click at [310, 232] on div "22" at bounding box center [307, 232] width 18 height 18
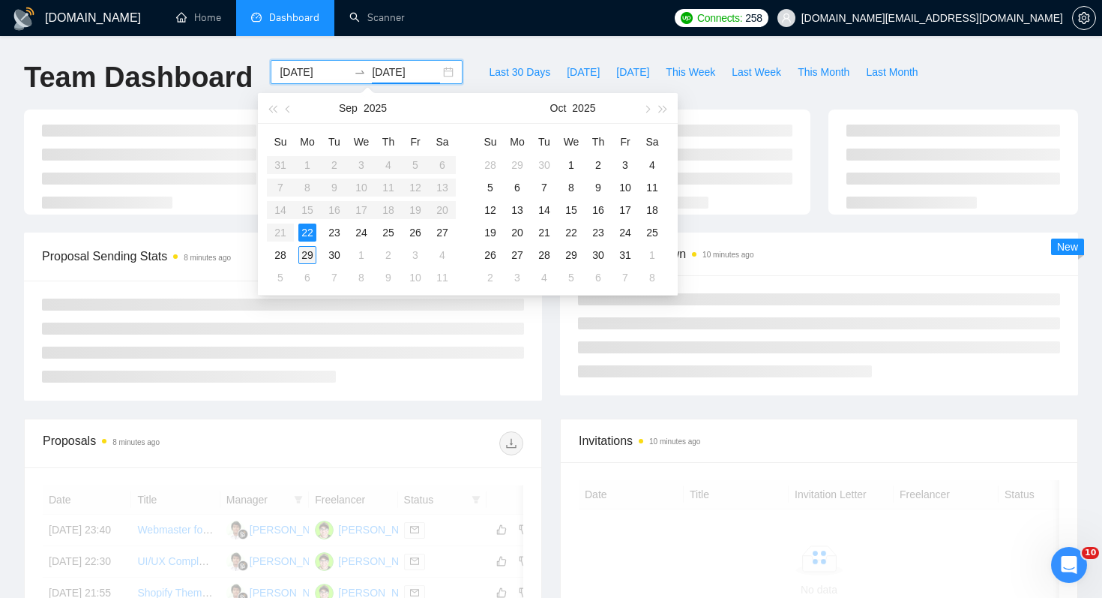
type input "[DATE]"
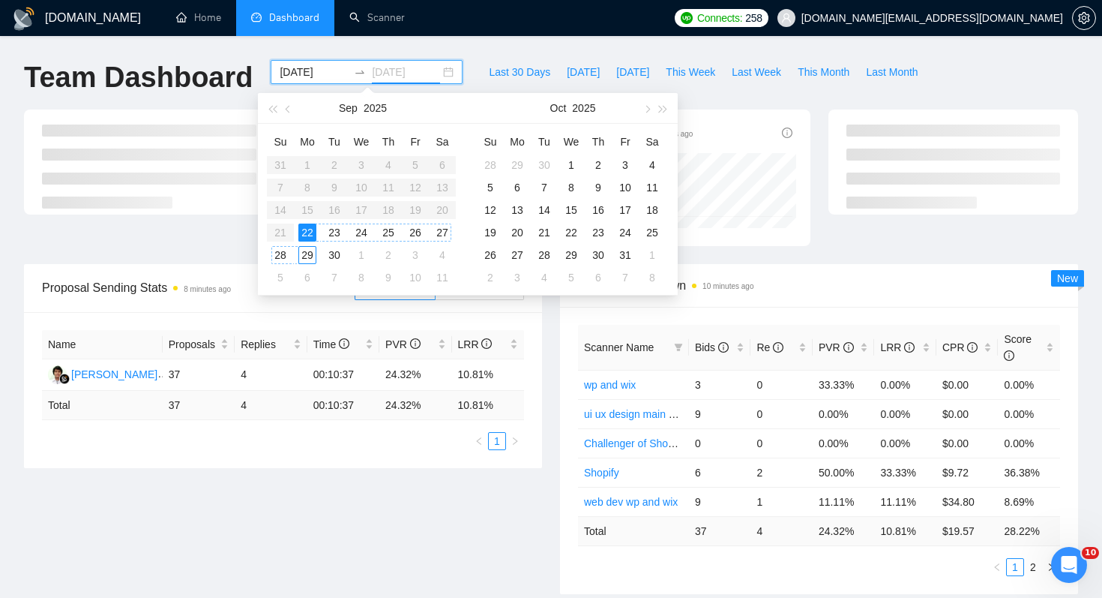
click at [308, 259] on div "29" at bounding box center [307, 255] width 18 height 18
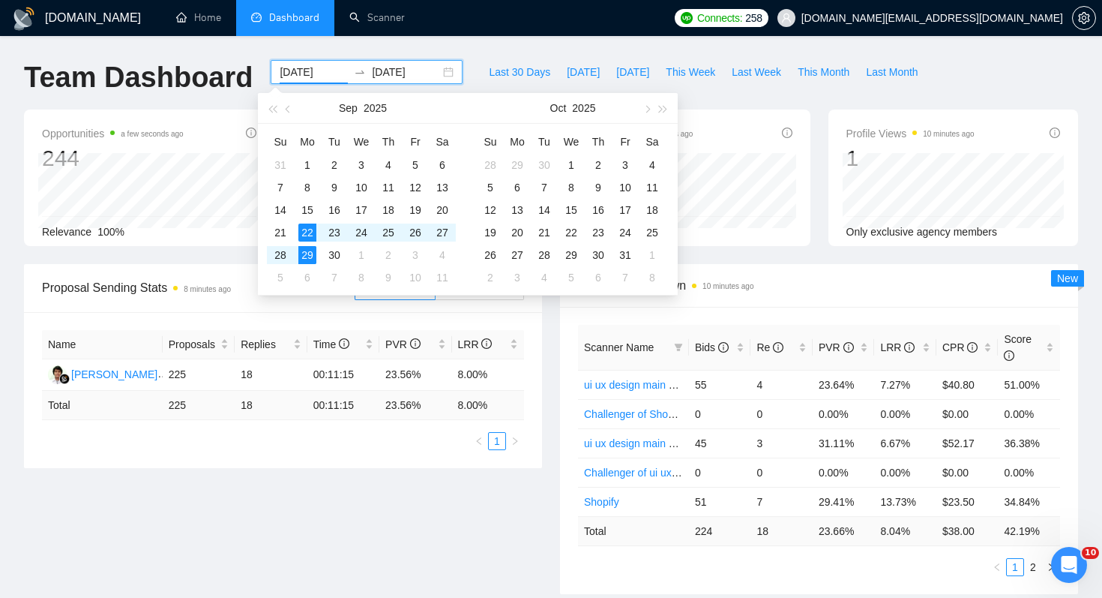
click at [285, 77] on input "[DATE]" at bounding box center [314, 72] width 68 height 16
type input "[DATE]"
click at [283, 232] on div "21" at bounding box center [280, 232] width 18 height 18
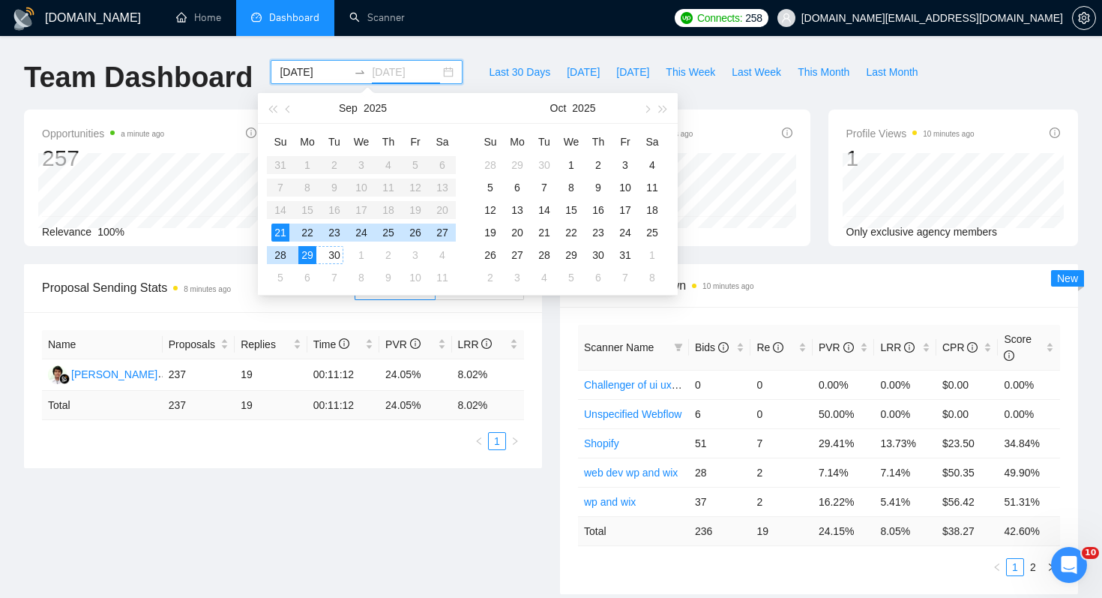
type input "[DATE]"
click at [312, 257] on div "29" at bounding box center [307, 255] width 18 height 18
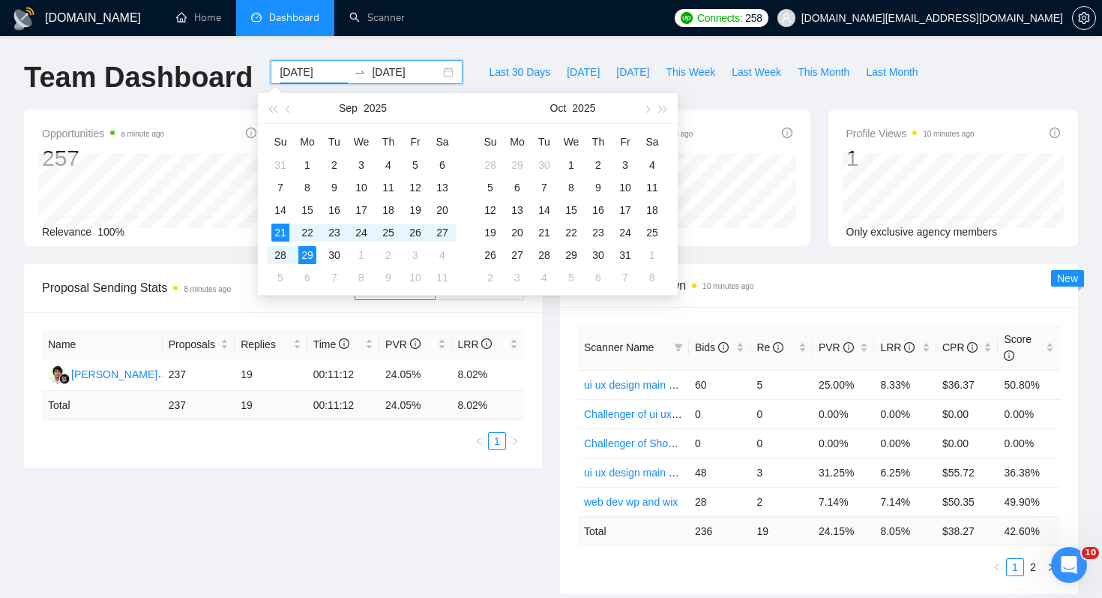
click at [304, 76] on input "[DATE]" at bounding box center [314, 72] width 68 height 16
type input "[DATE]"
click at [281, 232] on div "21" at bounding box center [280, 232] width 18 height 18
type input "[DATE]"
click at [437, 231] on div "27" at bounding box center [442, 232] width 18 height 18
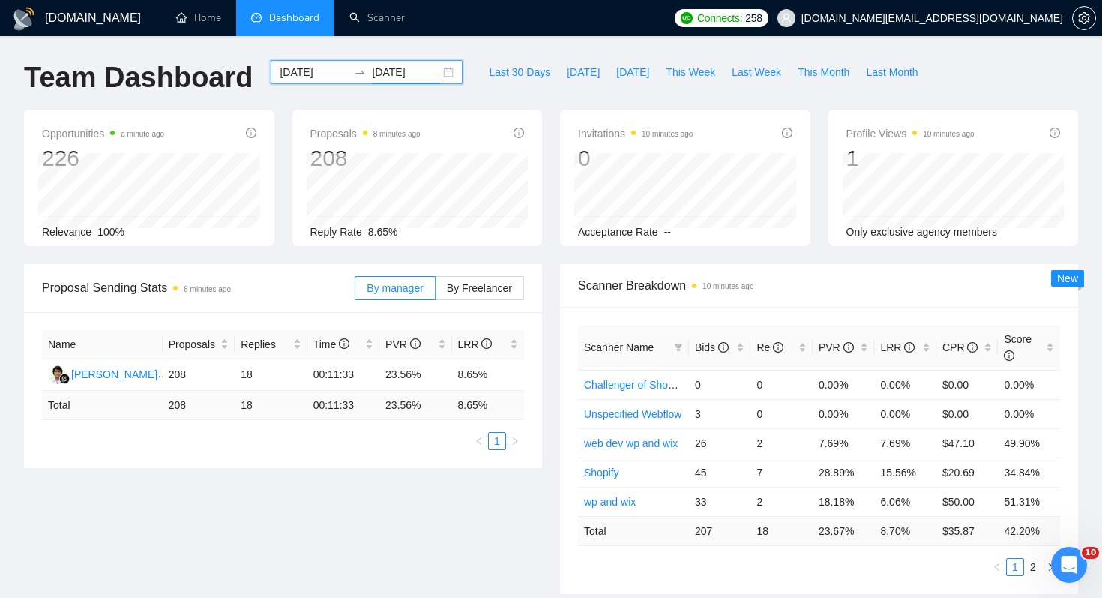
click at [292, 73] on input "[DATE]" at bounding box center [314, 72] width 68 height 16
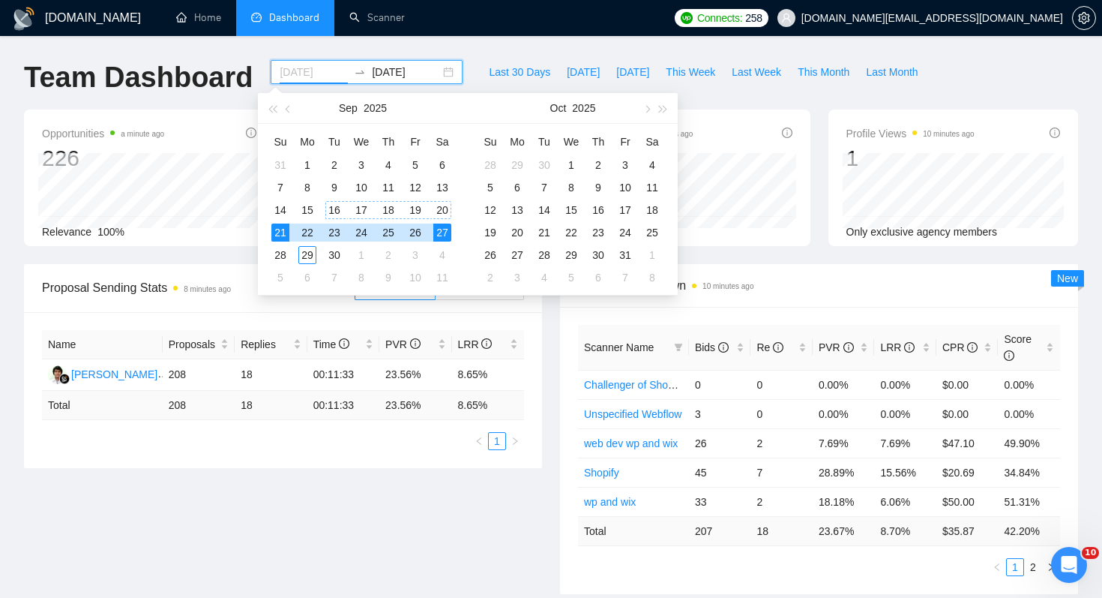
type input "[DATE]"
click at [280, 232] on div "21" at bounding box center [280, 232] width 18 height 18
type input "[DATE]"
click at [415, 232] on div "26" at bounding box center [415, 232] width 18 height 18
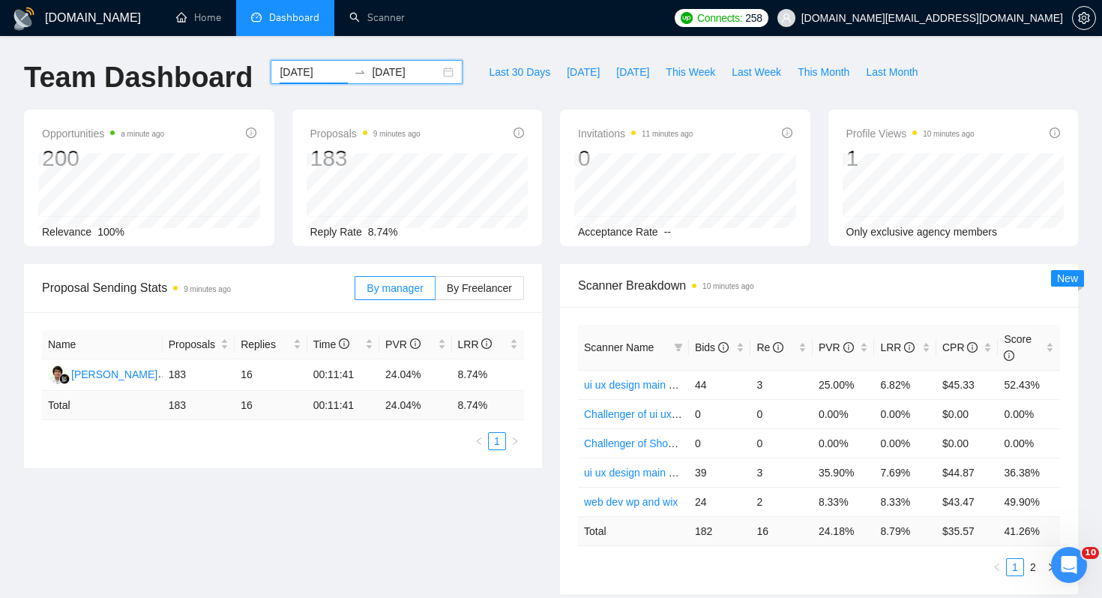
click at [307, 70] on input "[DATE]" at bounding box center [314, 72] width 68 height 16
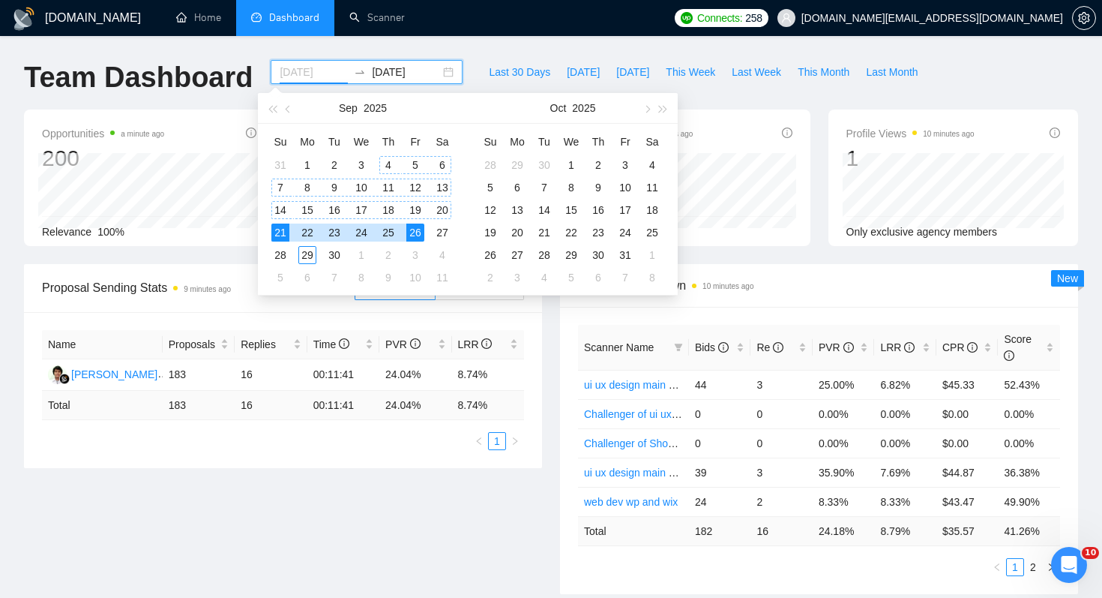
type input "[DATE]"
click at [285, 227] on div "21" at bounding box center [280, 232] width 18 height 18
type input "[DATE]"
click at [389, 232] on div "25" at bounding box center [388, 232] width 18 height 18
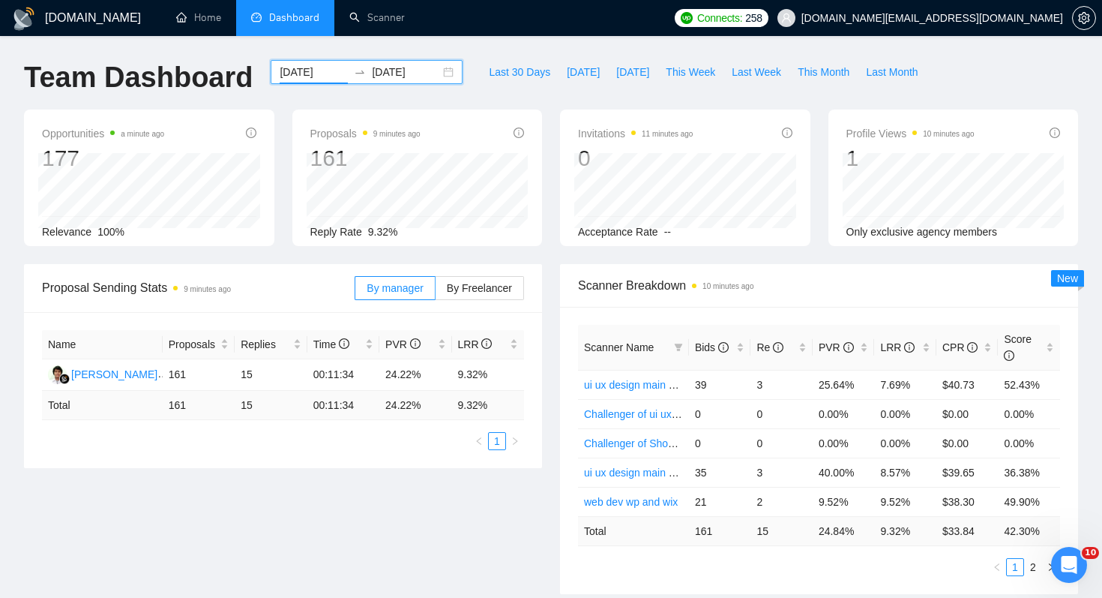
click at [314, 71] on input "[DATE]" at bounding box center [314, 72] width 68 height 16
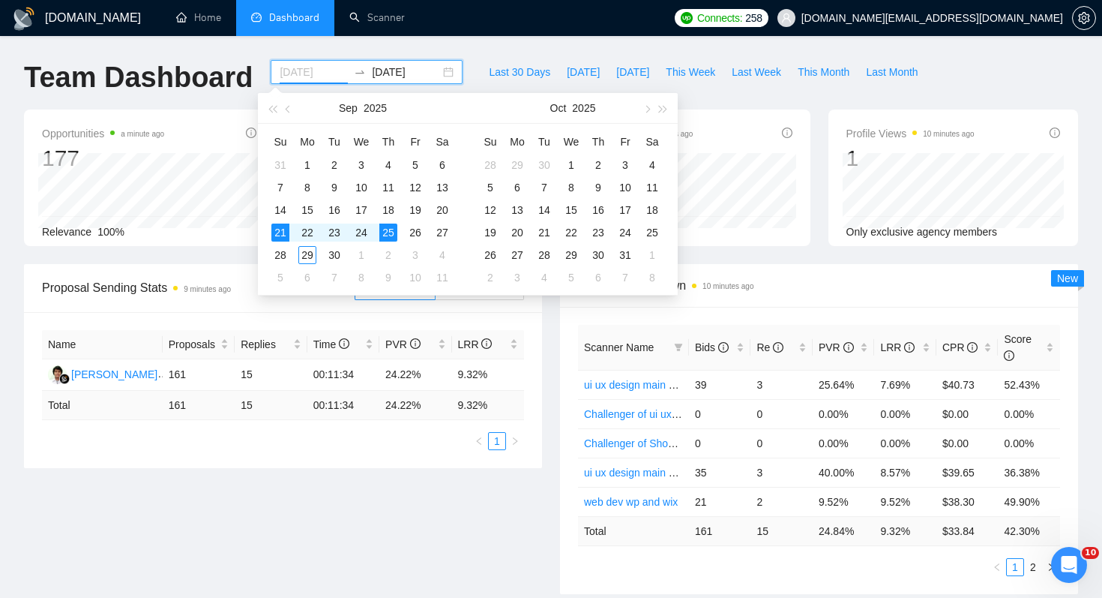
type input "[DATE]"
click at [280, 231] on div "21" at bounding box center [280, 232] width 18 height 18
click at [356, 239] on div "24" at bounding box center [361, 232] width 18 height 18
type input "[DATE]"
click at [538, 46] on div "[DOMAIN_NAME] Home Dashboard Scanner Connects: 258 [DOMAIN_NAME][EMAIL_ADDRESS]…" at bounding box center [551, 602] width 1102 height 1205
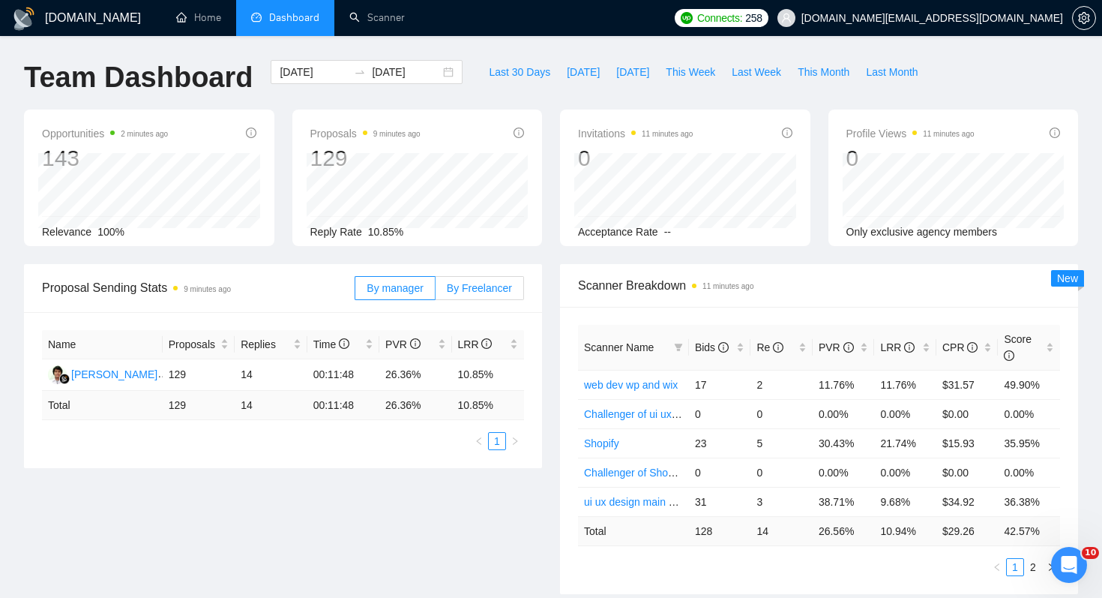
click at [483, 293] on label "By Freelancer" at bounding box center [480, 288] width 88 height 24
click at [436, 292] on input "By Freelancer" at bounding box center [436, 292] width 0 height 0
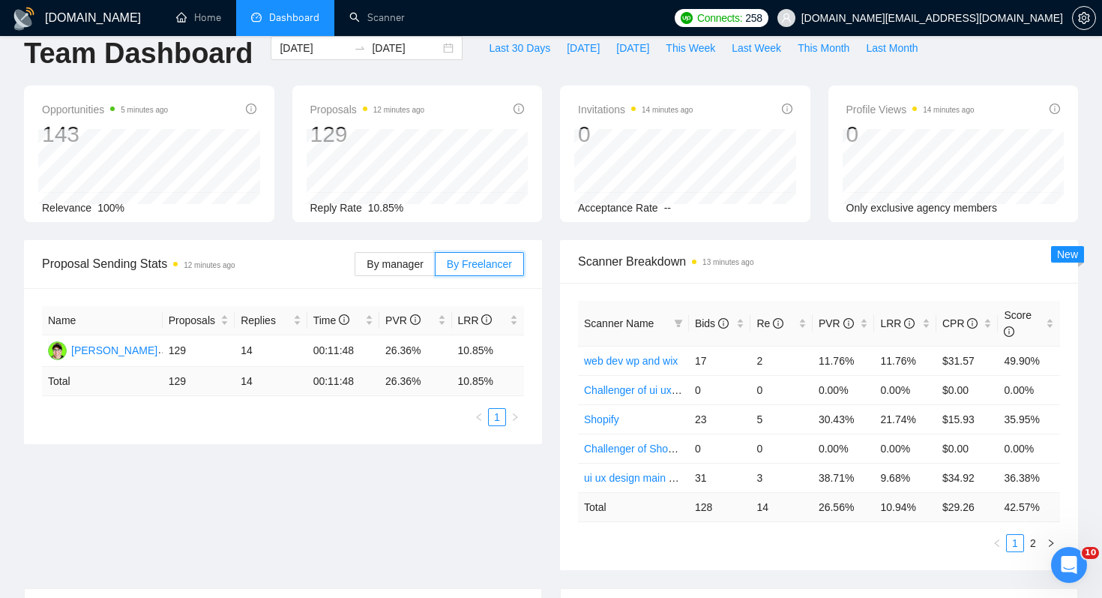
scroll to position [25, 0]
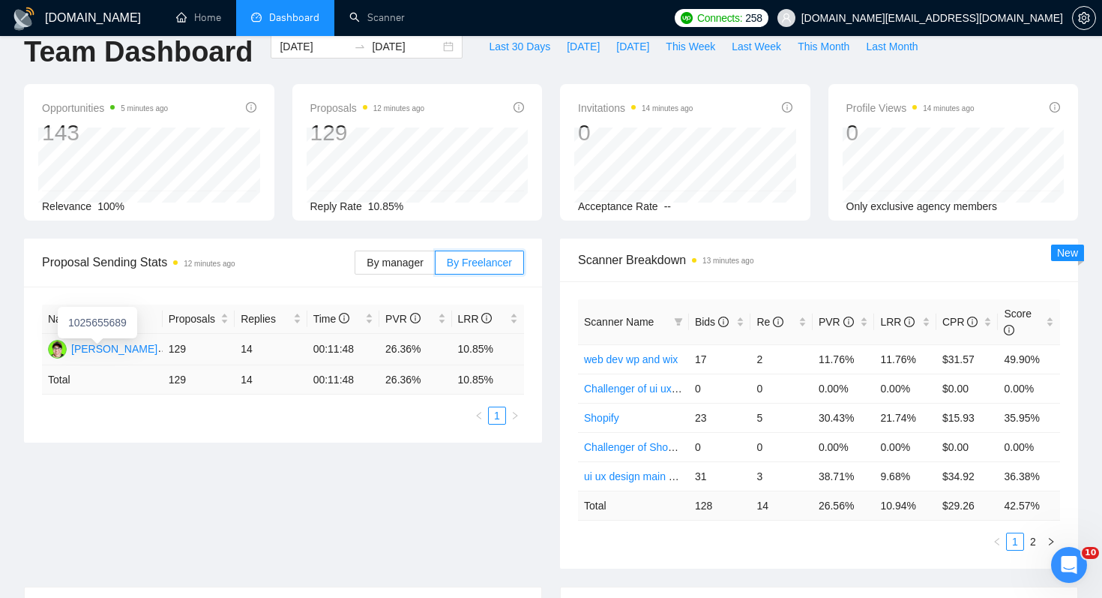
click at [118, 346] on div "[PERSON_NAME]" at bounding box center [114, 348] width 86 height 16
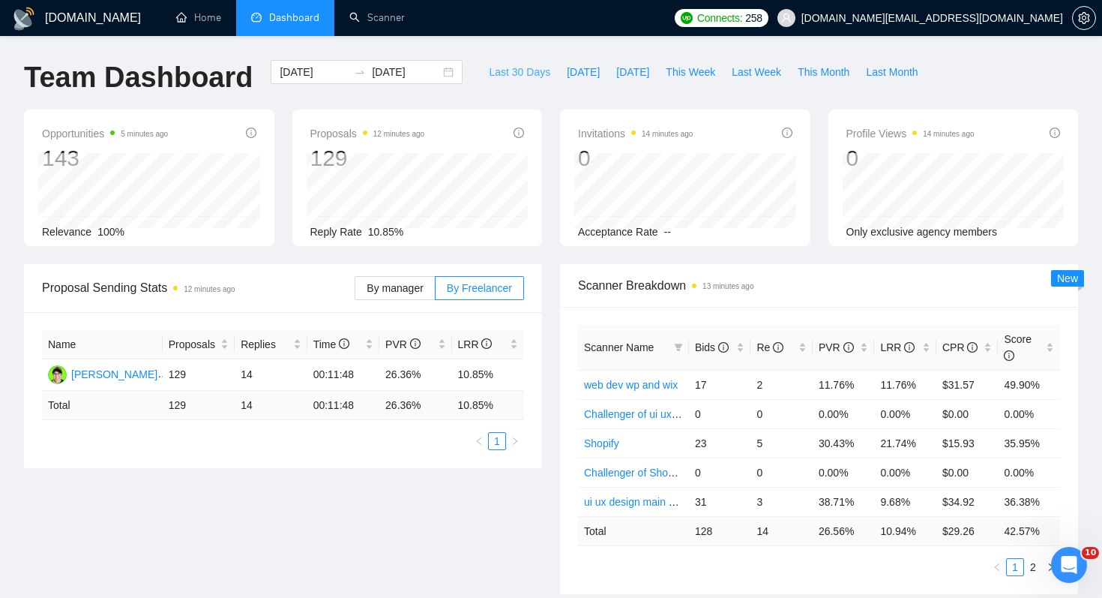
click at [515, 76] on span "Last 30 Days" at bounding box center [519, 72] width 61 height 16
type input "[DATE]"
